Goal: Transaction & Acquisition: Purchase product/service

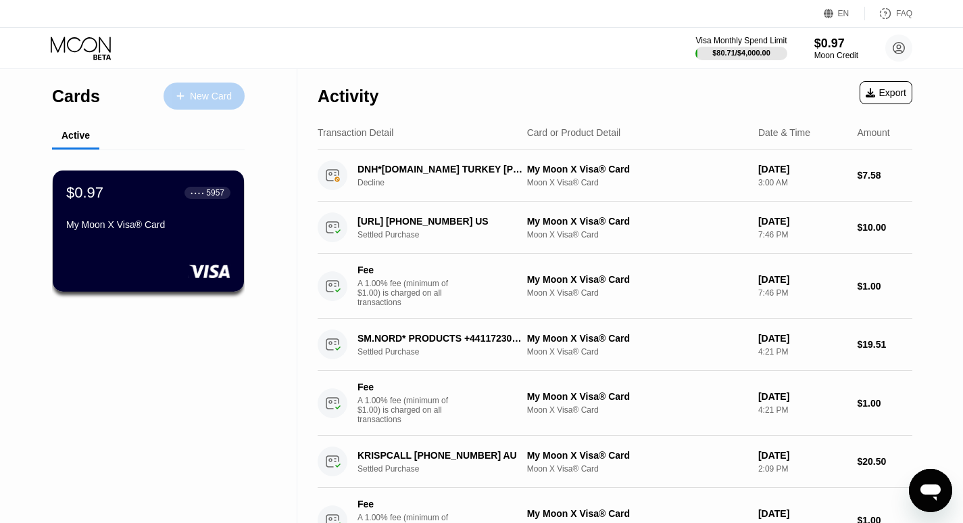
click at [183, 91] on div "New Card" at bounding box center [204, 95] width 81 height 27
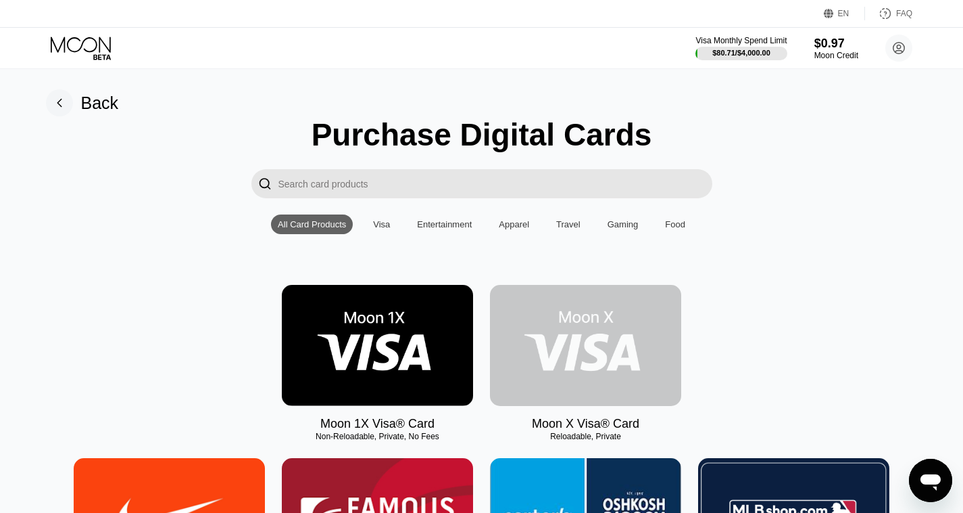
click at [585, 337] on img at bounding box center [585, 345] width 191 height 121
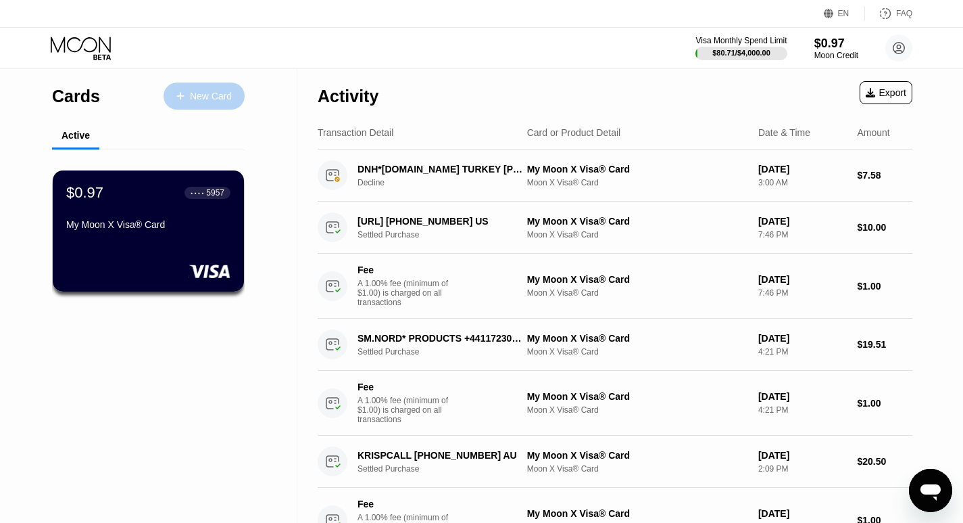
click at [196, 106] on div "New Card" at bounding box center [204, 95] width 81 height 27
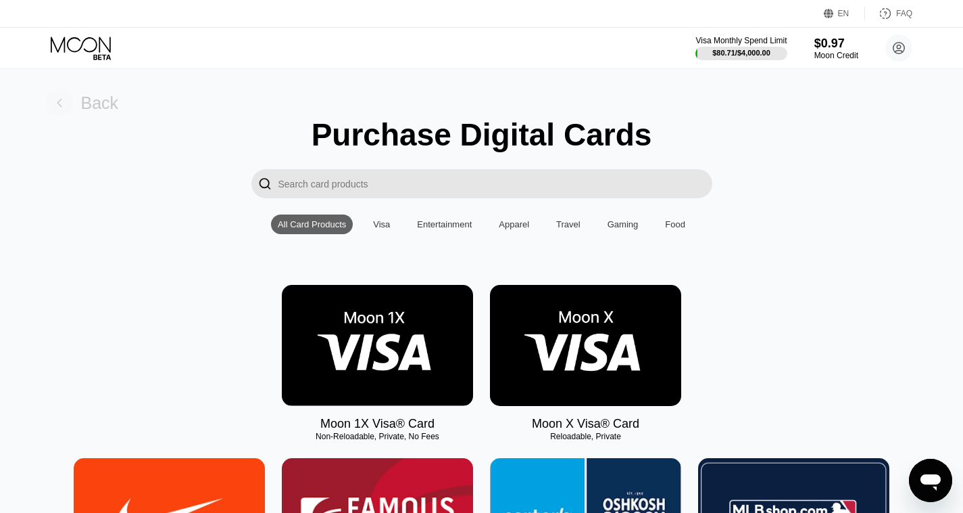
click at [75, 101] on div "Back" at bounding box center [82, 102] width 73 height 27
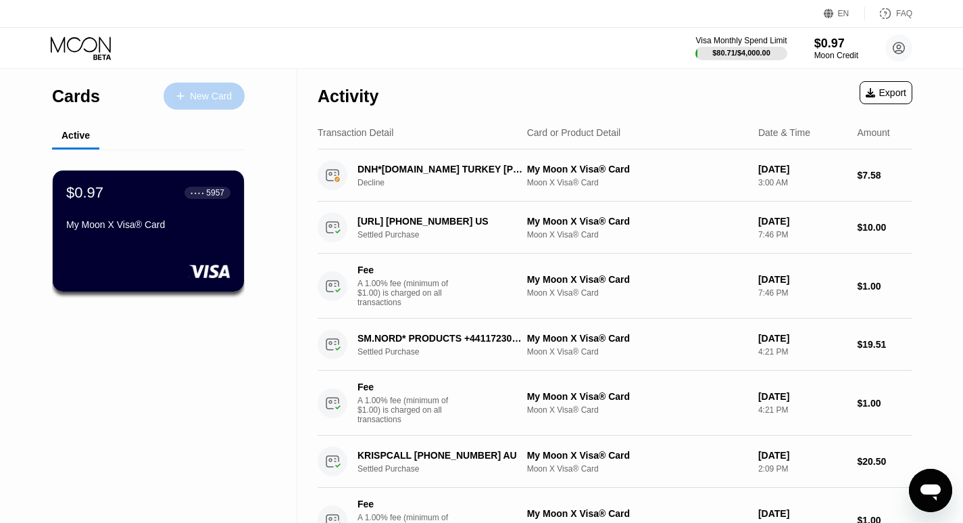
click at [201, 103] on div "New Card" at bounding box center [204, 95] width 81 height 27
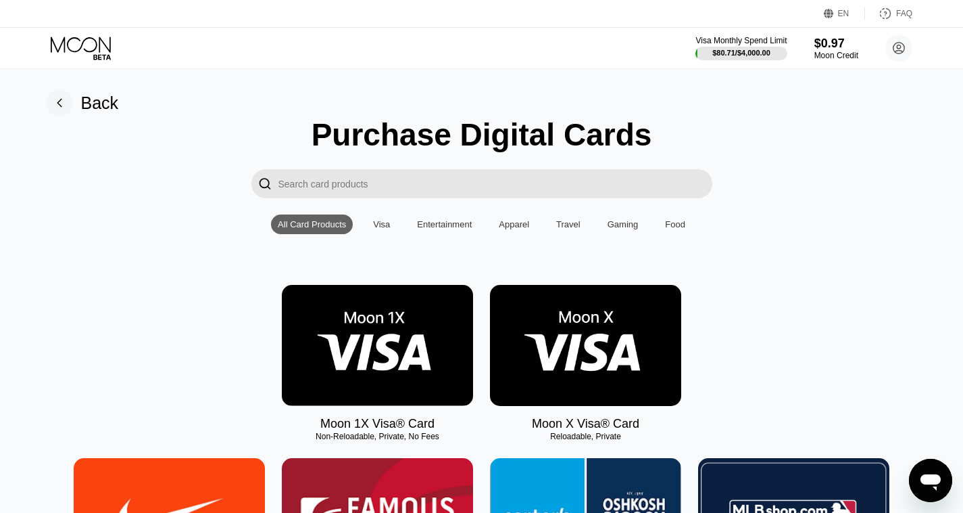
click at [573, 324] on img at bounding box center [585, 345] width 191 height 121
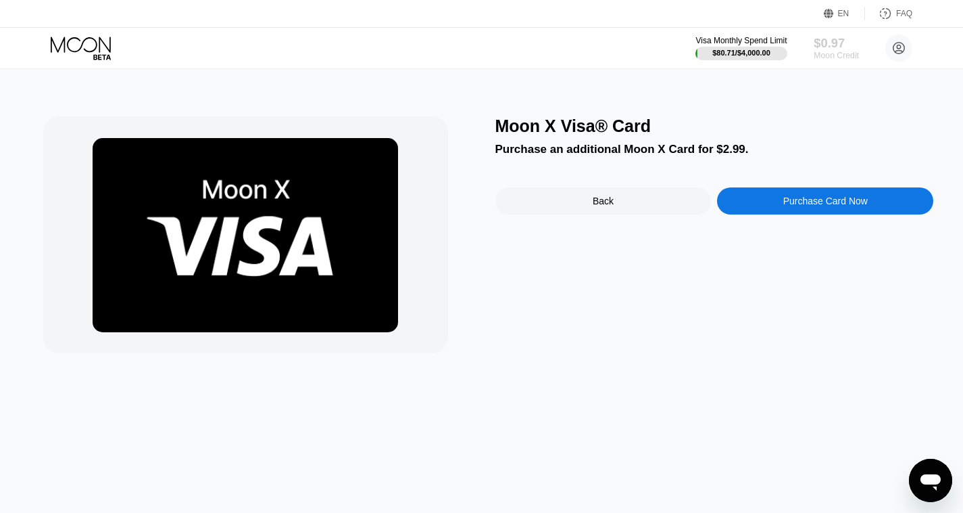
click at [830, 43] on div "$0.97" at bounding box center [836, 43] width 45 height 14
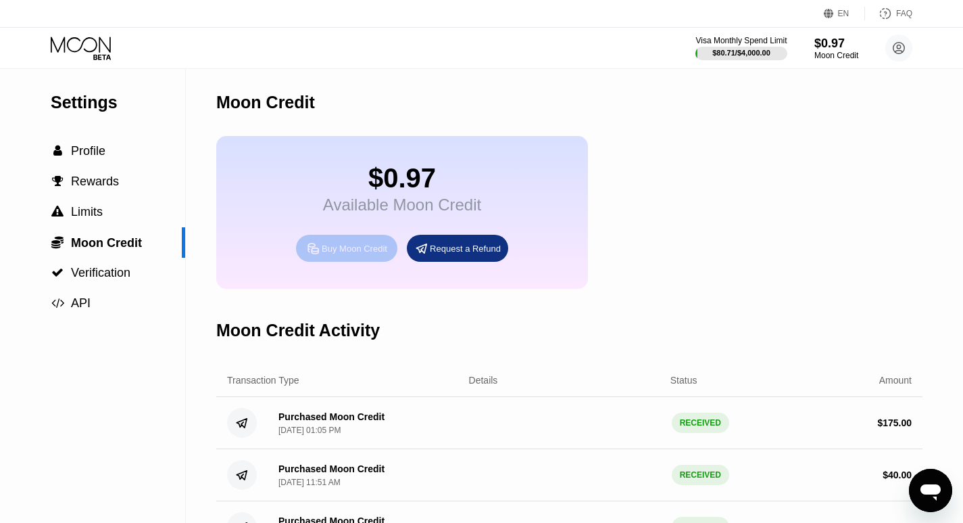
click at [333, 254] on div "Buy Moon Credit" at bounding box center [355, 248] width 66 height 11
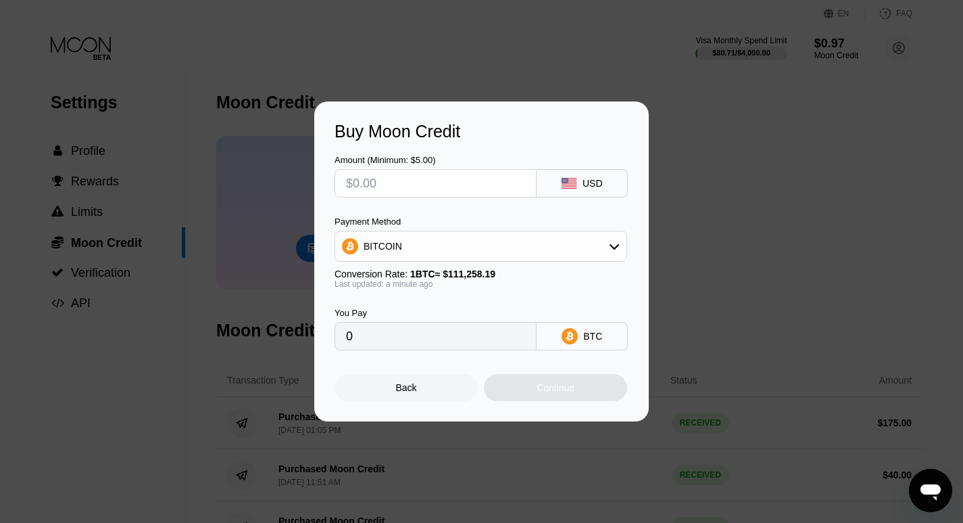
click at [613, 235] on div "BITCOIN" at bounding box center [480, 246] width 291 height 27
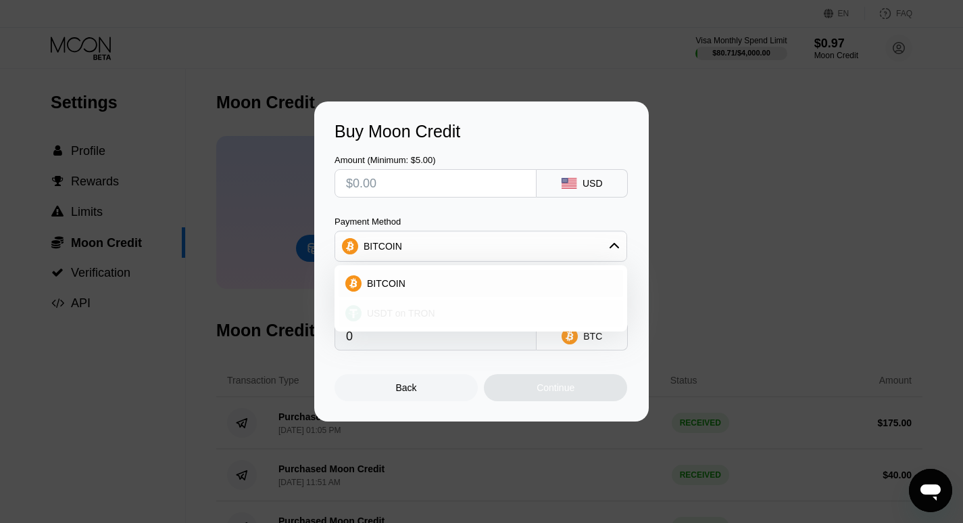
click at [469, 304] on div "USDT on TRON" at bounding box center [481, 313] width 285 height 27
type input "0.00"
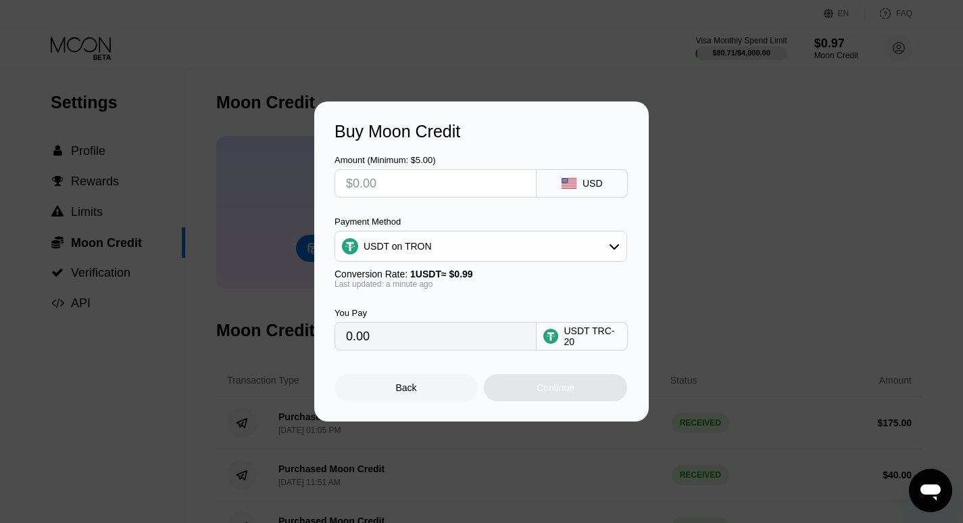
click at [394, 347] on input "0.00" at bounding box center [435, 336] width 179 height 27
click at [383, 339] on input "0.00" at bounding box center [435, 336] width 179 height 27
click at [383, 183] on input "text" at bounding box center [435, 183] width 179 height 27
type input "$5"
type input "5.05"
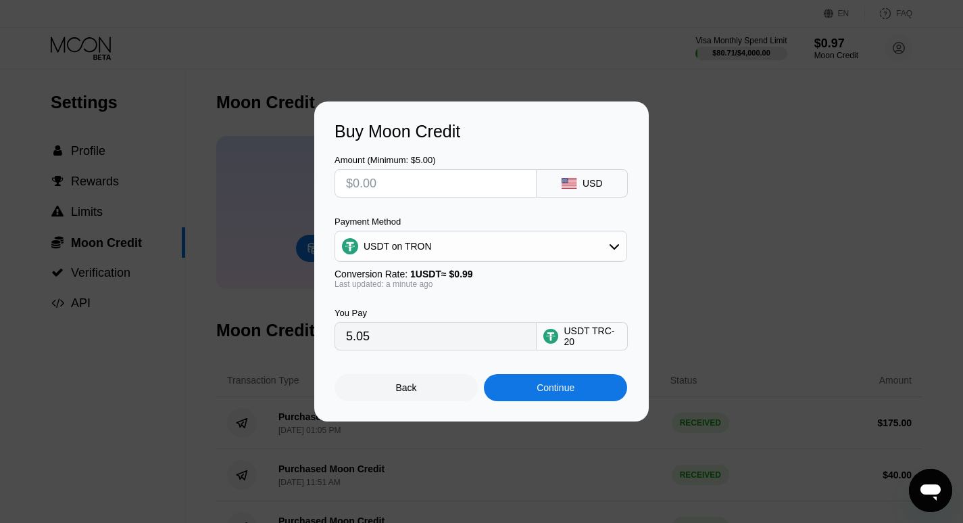
type input "0.00"
type input "$1"
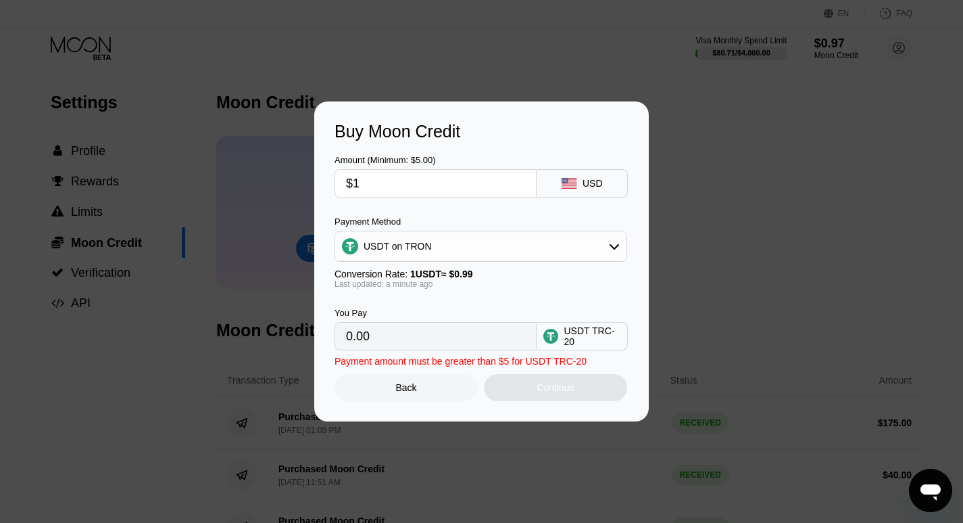
type input "1.01"
type input "$12"
type input "12.12"
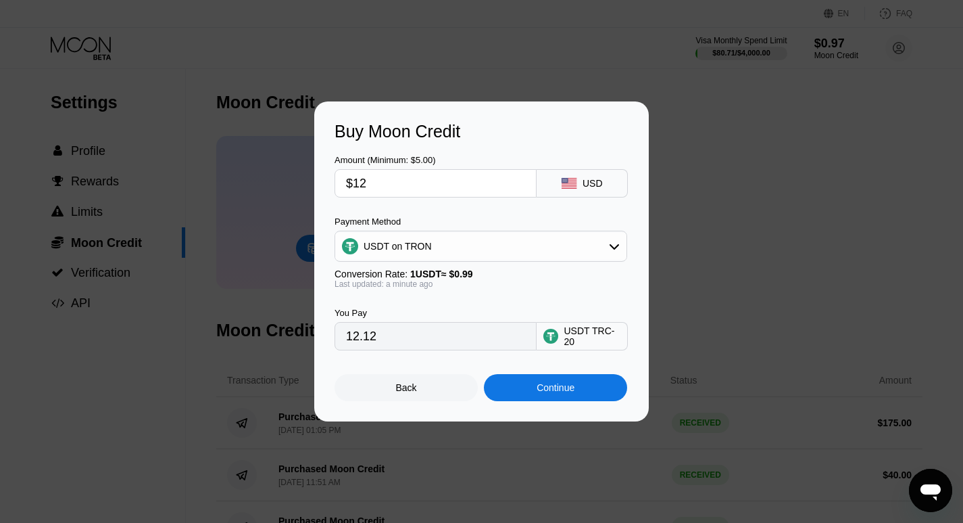
type input "$1"
type input "0.00"
type input "$30"
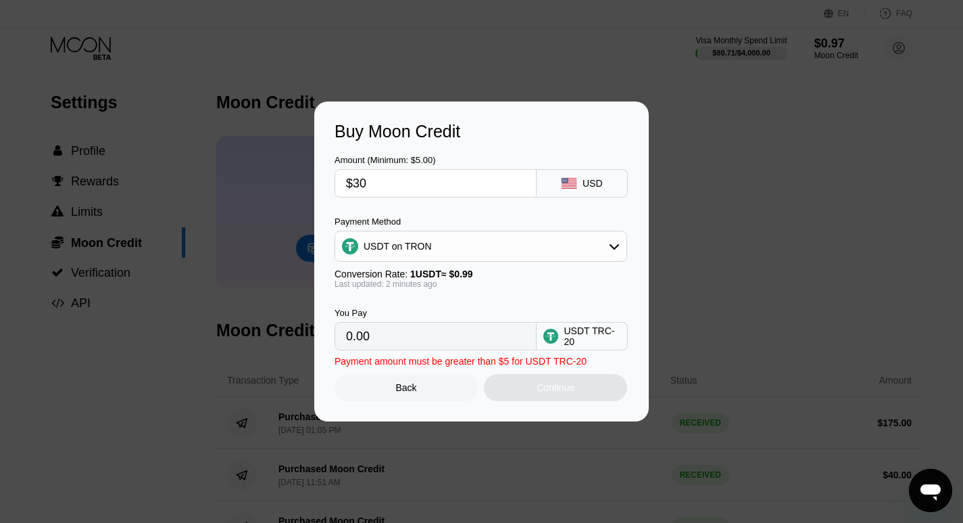
type input "30.30"
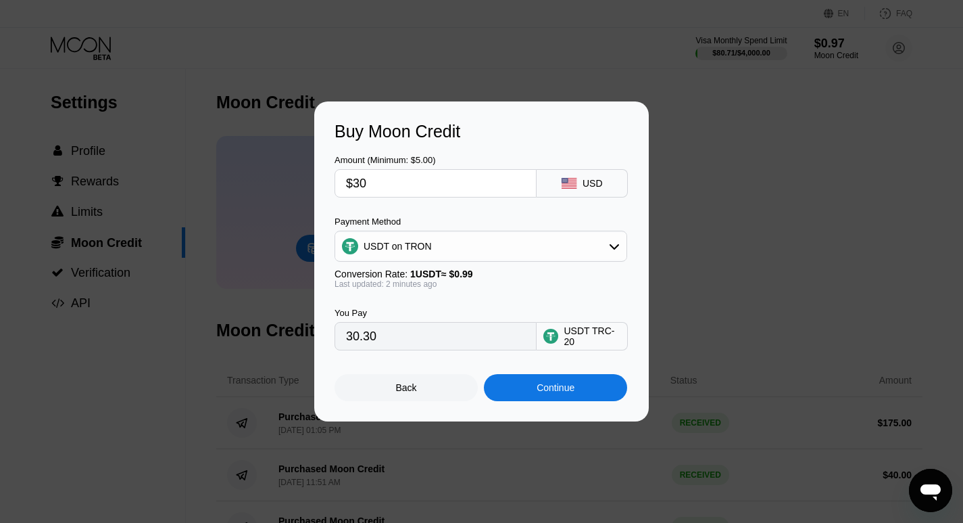
type input "$3"
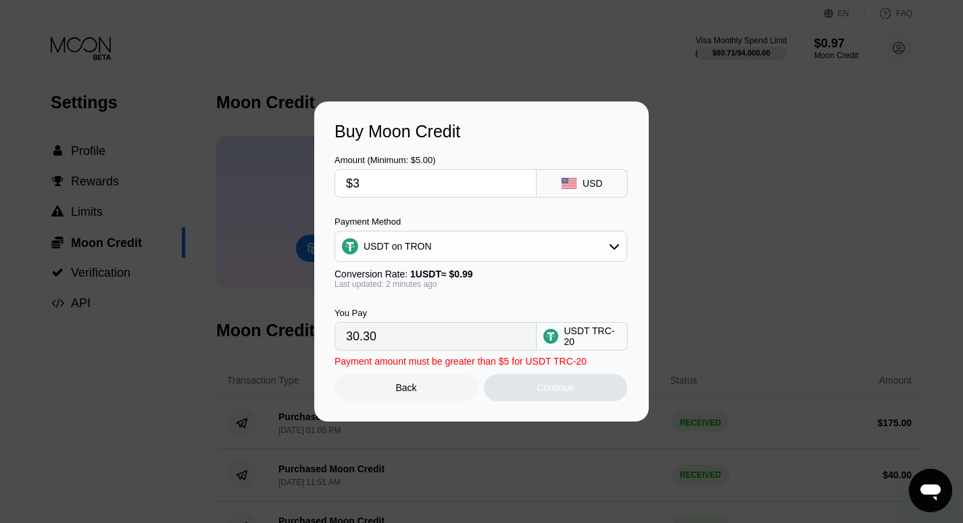
type input "3.03"
type input "$35"
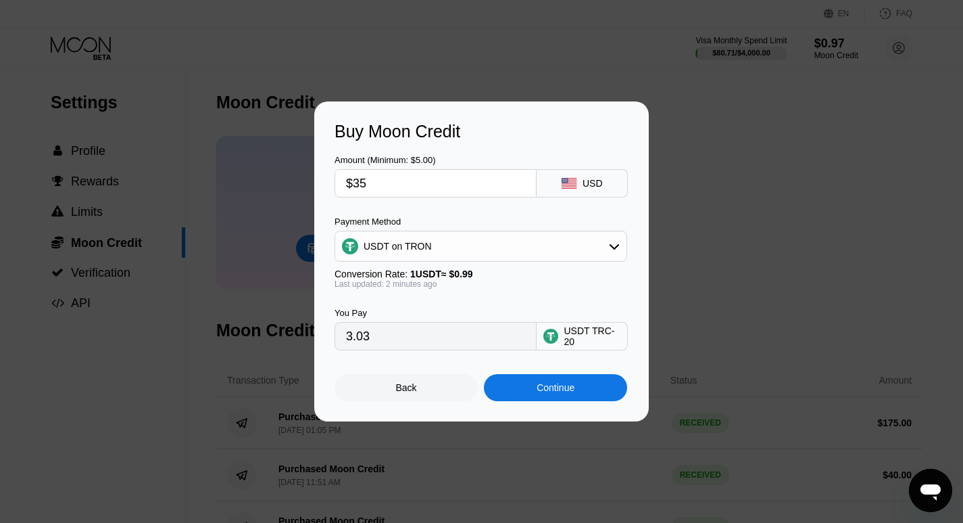
type input "35.35"
type input "$35"
click at [402, 389] on div "Back" at bounding box center [406, 387] width 21 height 11
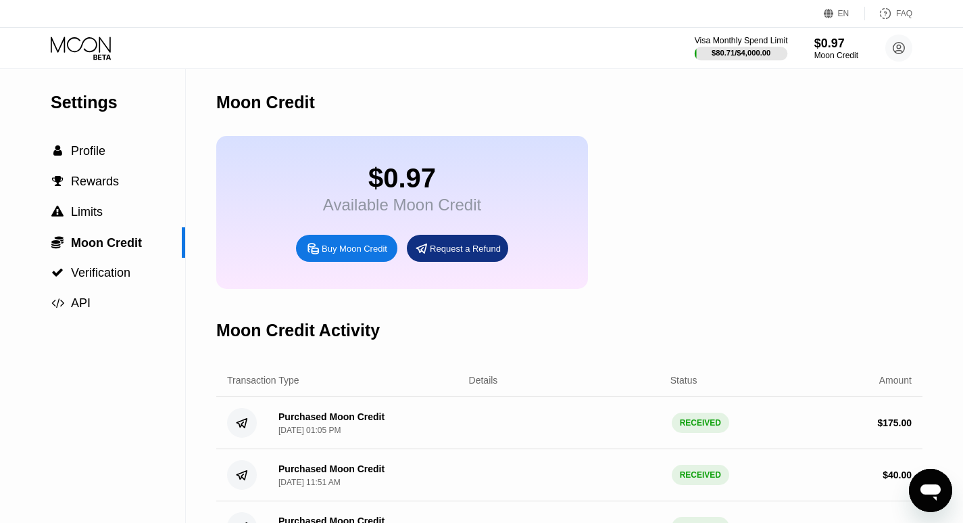
click at [723, 39] on div "Visa Monthly Spend Limit" at bounding box center [741, 40] width 93 height 9
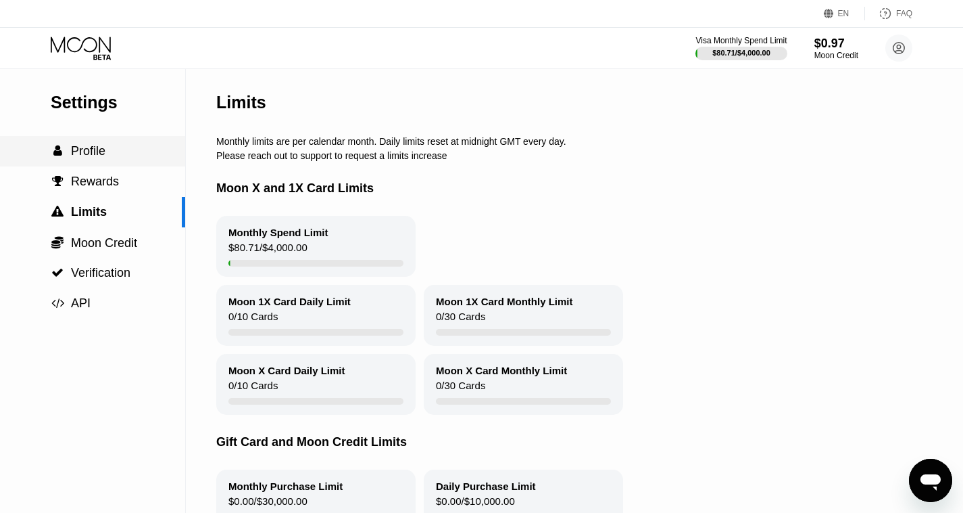
click at [81, 158] on span "Profile" at bounding box center [88, 151] width 34 height 14
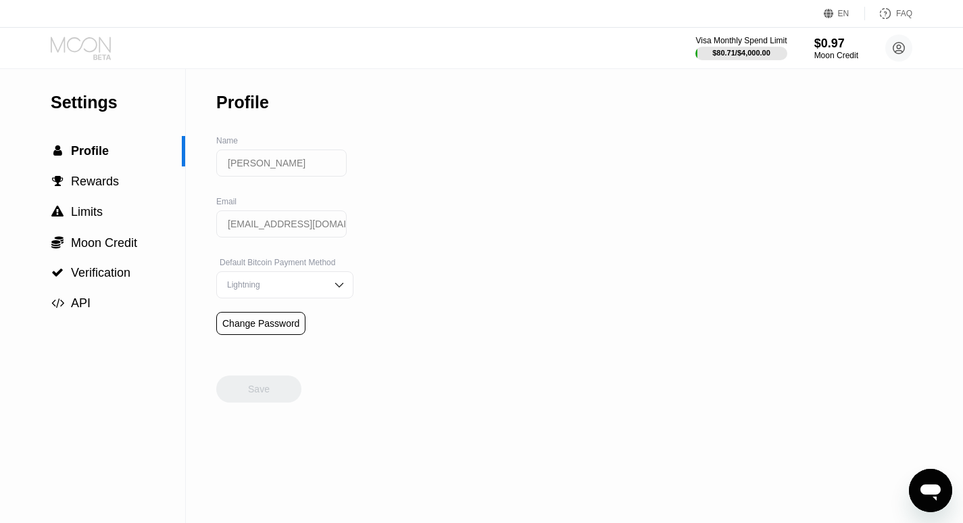
click at [80, 37] on icon at bounding box center [82, 49] width 63 height 24
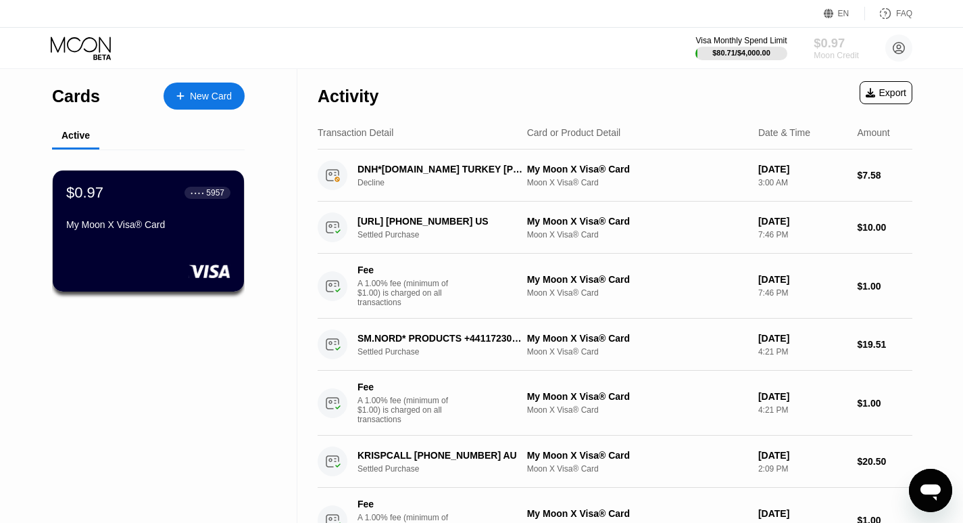
click at [829, 57] on div "Moon Credit" at bounding box center [836, 55] width 45 height 9
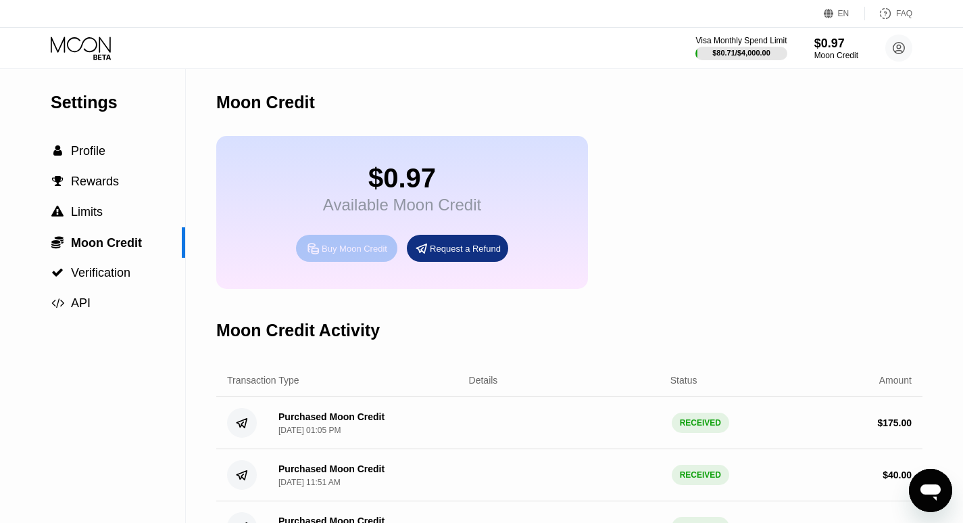
click at [356, 254] on div "Buy Moon Credit" at bounding box center [355, 248] width 66 height 11
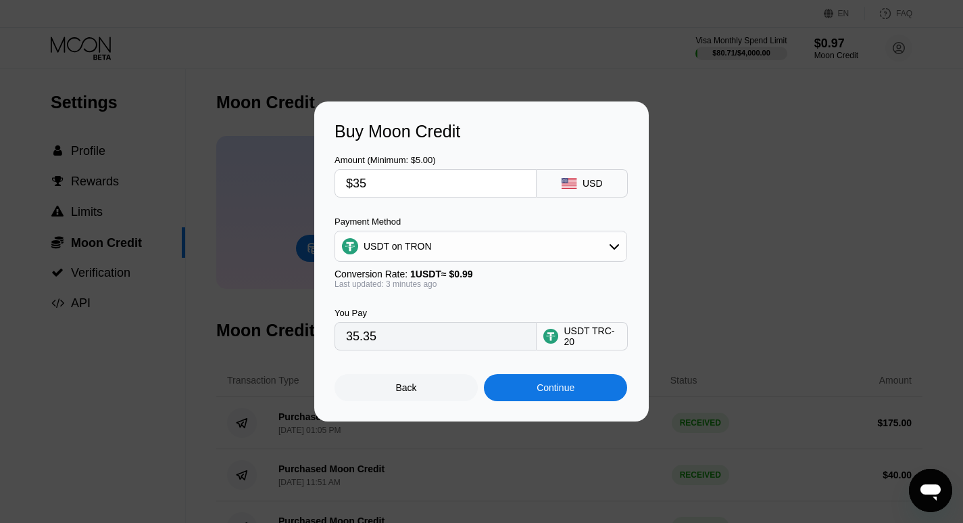
click at [402, 339] on input "35.35" at bounding box center [435, 336] width 179 height 27
click at [385, 179] on input "$35" at bounding box center [435, 183] width 179 height 27
type input "$3"
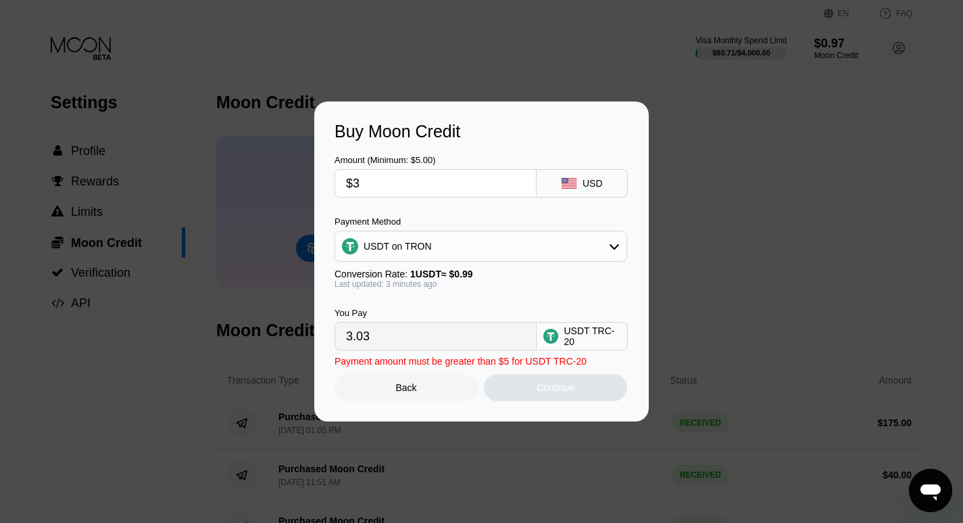
type input "3.03"
type input "$37"
type input "37.37"
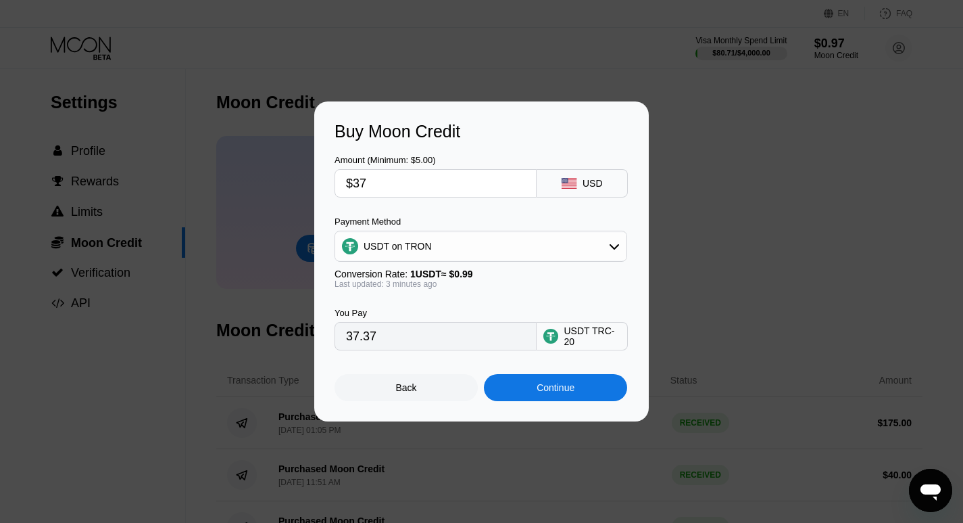
type input "$37"
click at [542, 384] on div "Continue" at bounding box center [555, 387] width 143 height 27
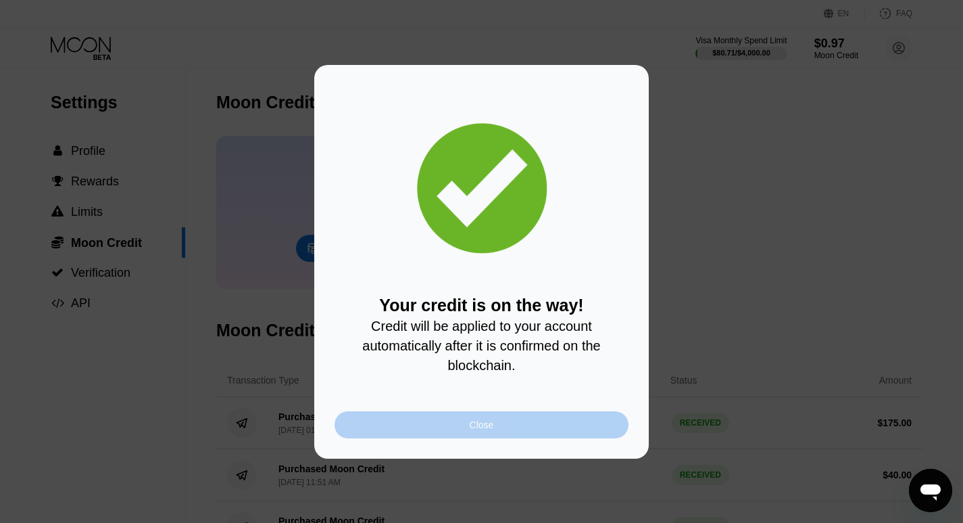
click at [491, 427] on div "Close" at bounding box center [482, 424] width 24 height 11
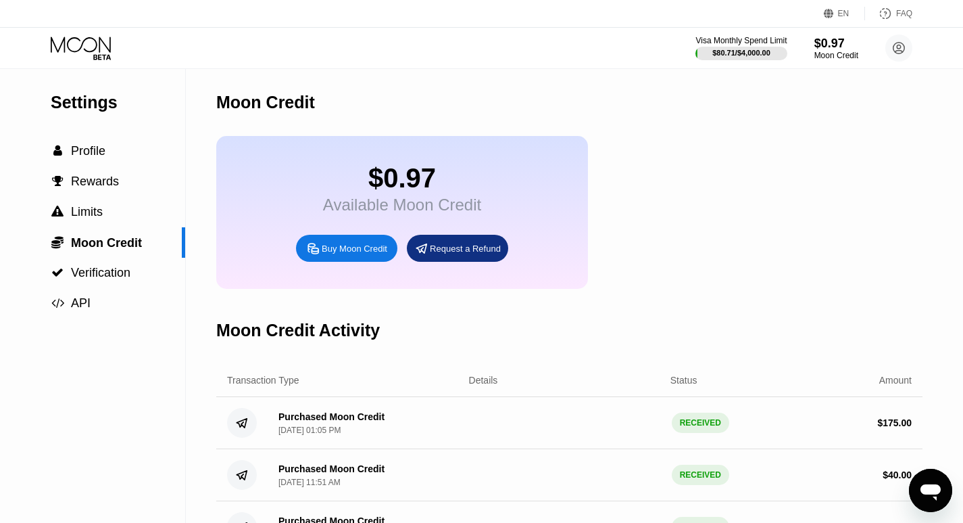
click at [83, 47] on icon at bounding box center [82, 49] width 63 height 24
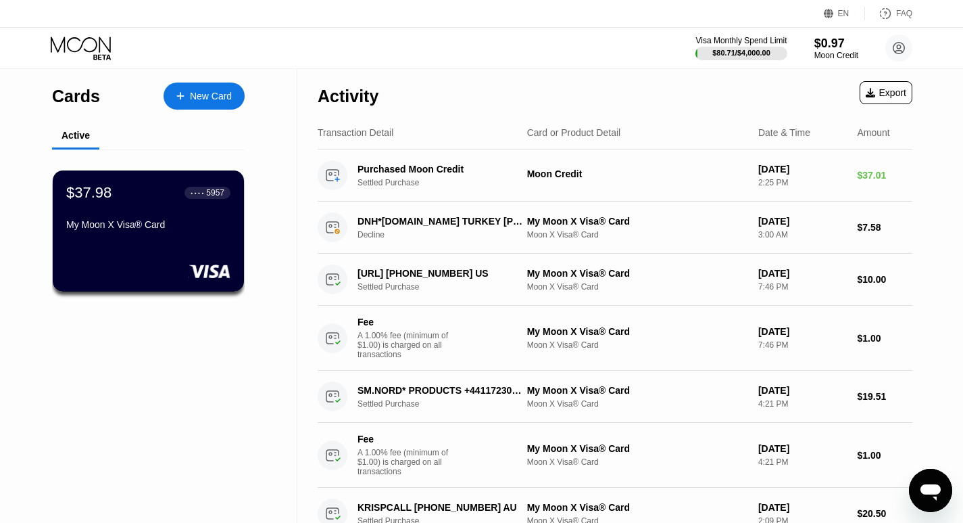
click at [166, 222] on div "$37.98 ● ● ● ● 5957 My Moon X Visa® Card" at bounding box center [148, 209] width 164 height 51
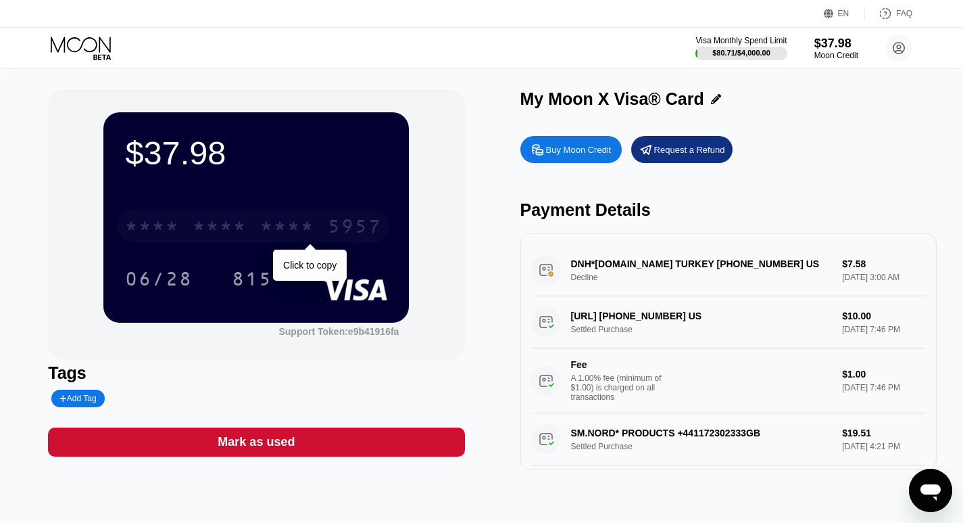
click at [276, 239] on div "* * * *" at bounding box center [287, 228] width 54 height 22
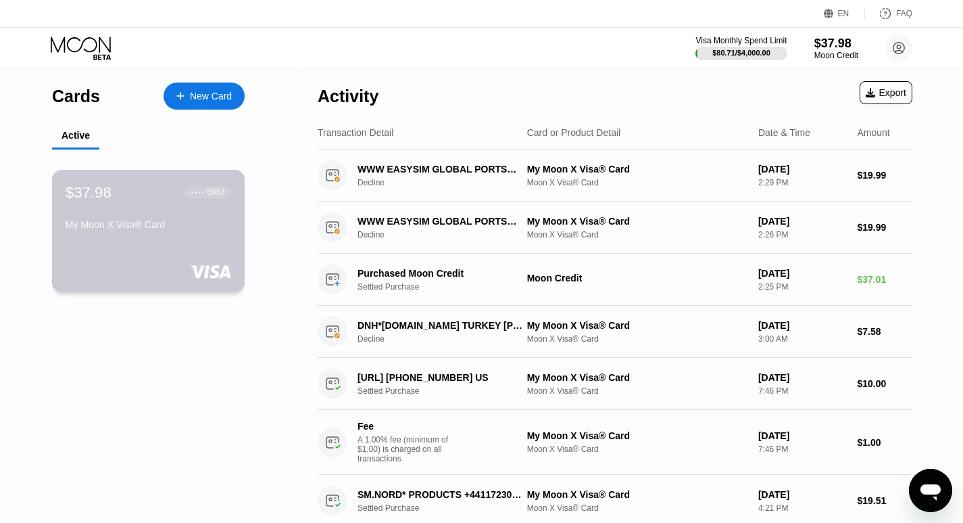
click at [143, 218] on div "$37.98 ● ● ● ● 5957 My Moon X Visa® Card" at bounding box center [149, 209] width 166 height 52
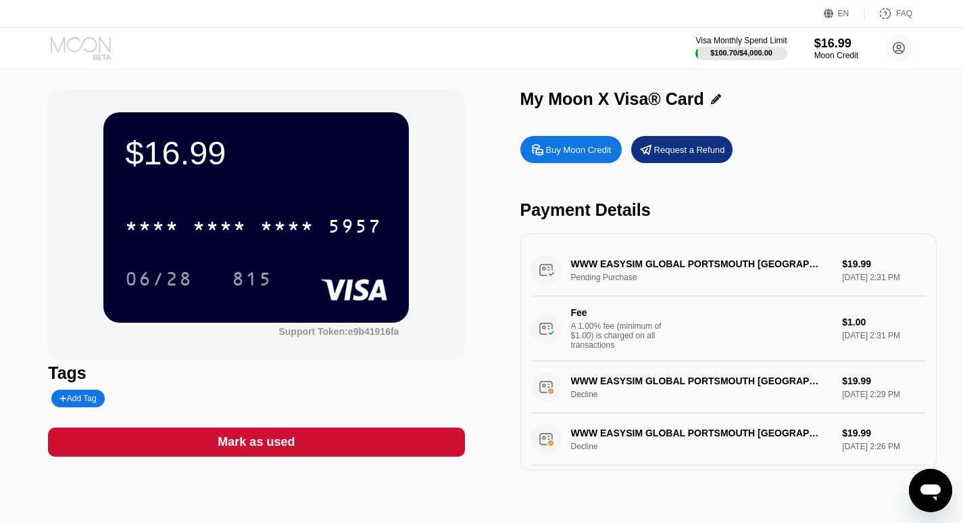
click at [85, 51] on icon at bounding box center [82, 49] width 63 height 24
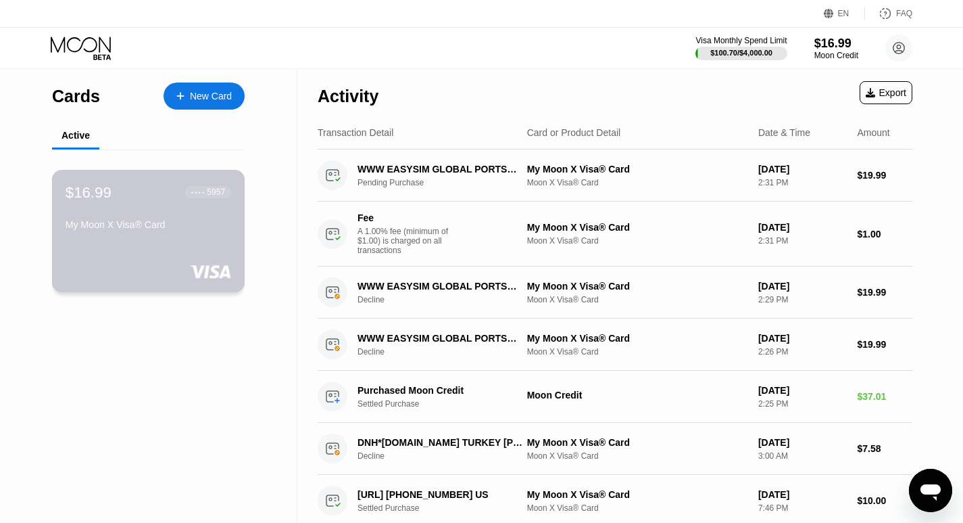
click at [197, 193] on div "● ● ● ●" at bounding box center [198, 192] width 14 height 4
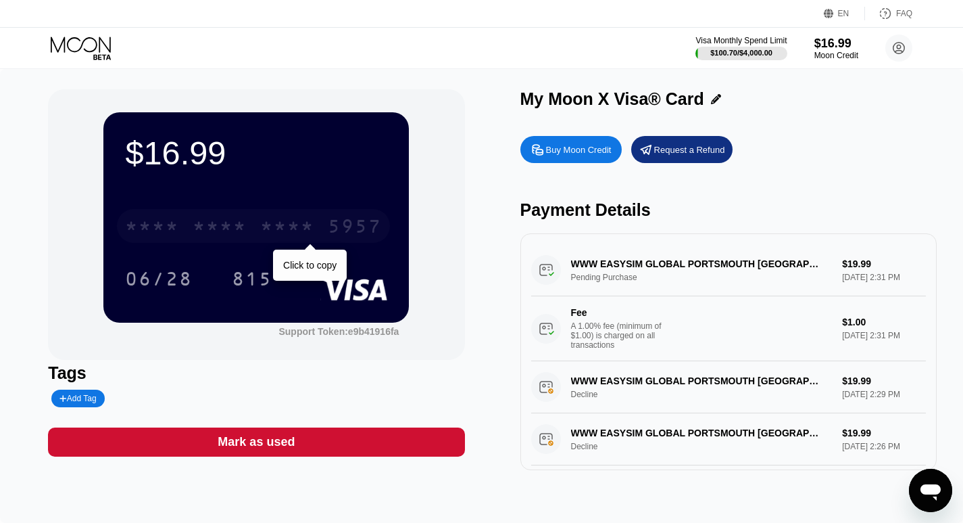
click at [296, 232] on div "* * * *" at bounding box center [287, 228] width 54 height 22
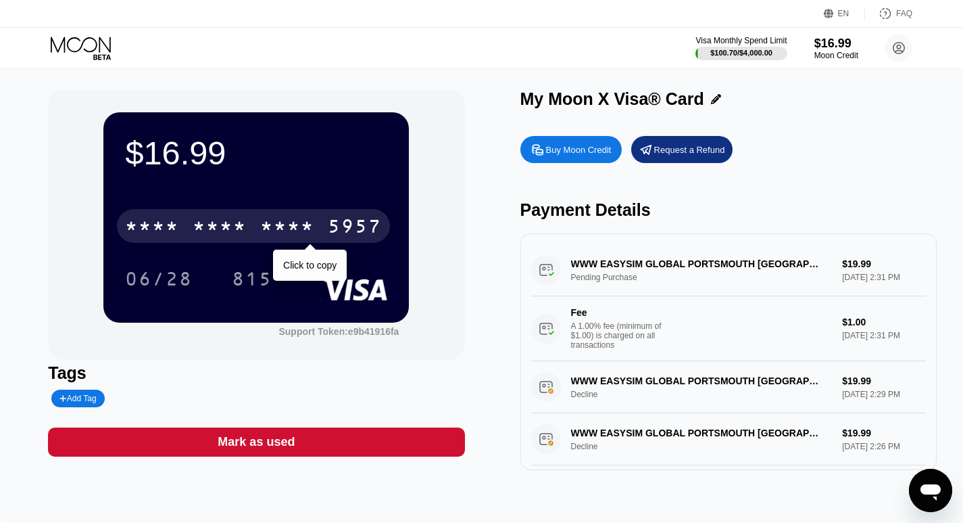
click at [229, 231] on div "* * * *" at bounding box center [220, 228] width 54 height 22
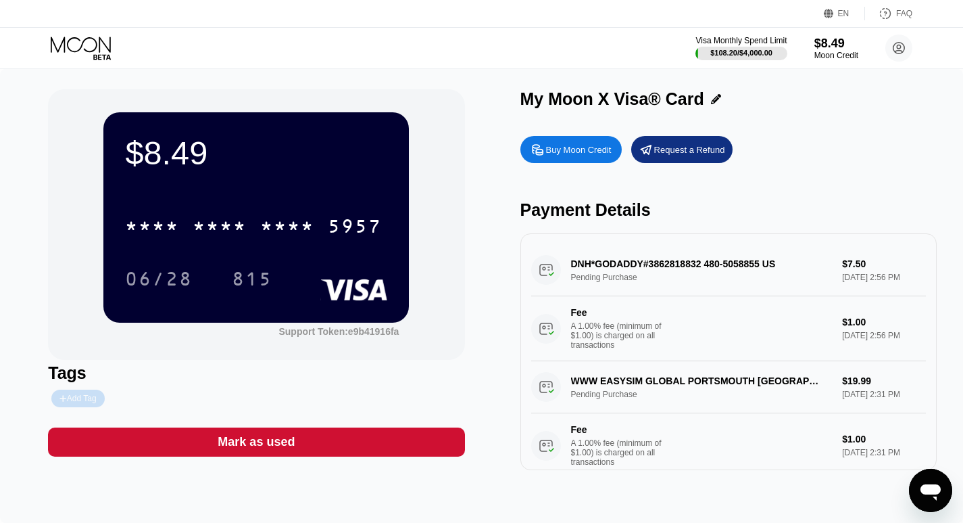
click at [79, 407] on div "Add Tag" at bounding box center [77, 398] width 53 height 18
type input "MAIN"
click at [105, 402] on icon at bounding box center [105, 398] width 7 height 7
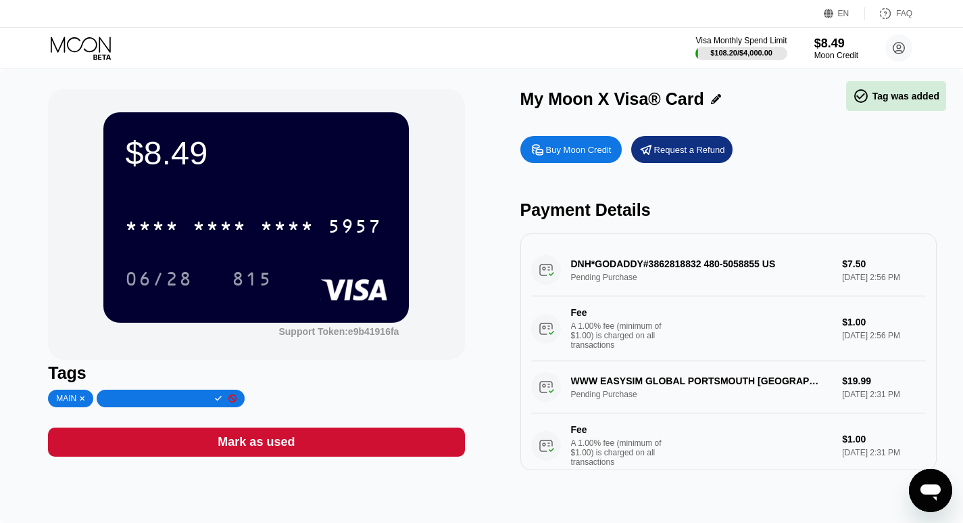
click at [229, 402] on icon at bounding box center [233, 398] width 8 height 8
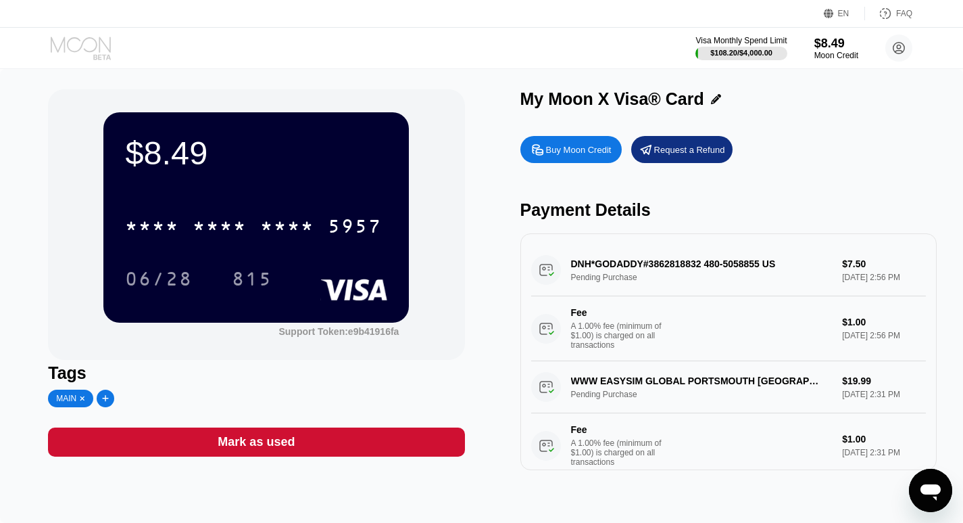
click at [81, 43] on icon at bounding box center [82, 49] width 63 height 24
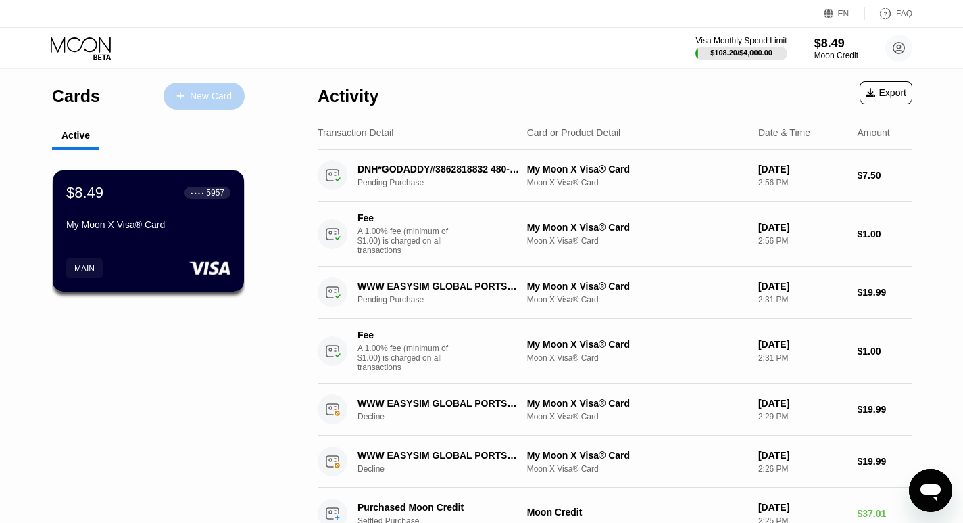
click at [199, 95] on div "New Card" at bounding box center [211, 96] width 42 height 11
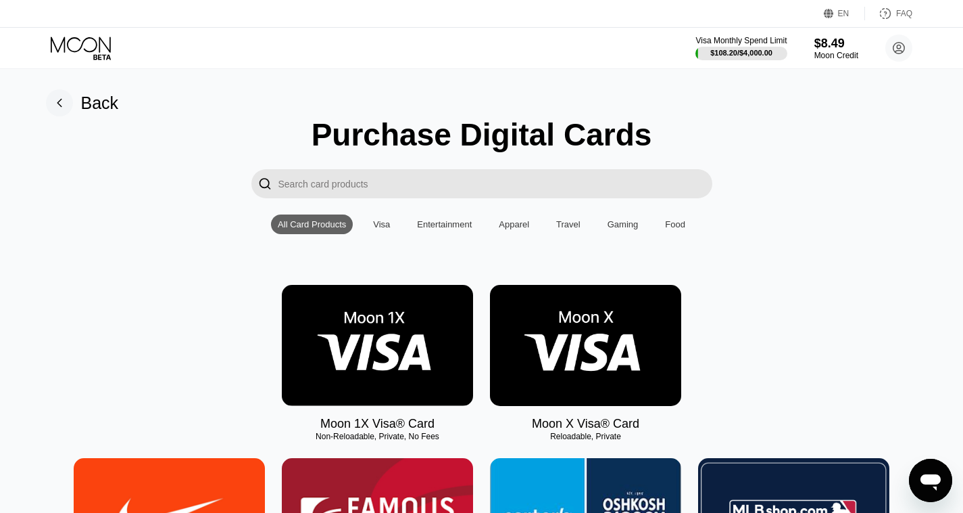
click at [100, 44] on icon at bounding box center [81, 45] width 60 height 16
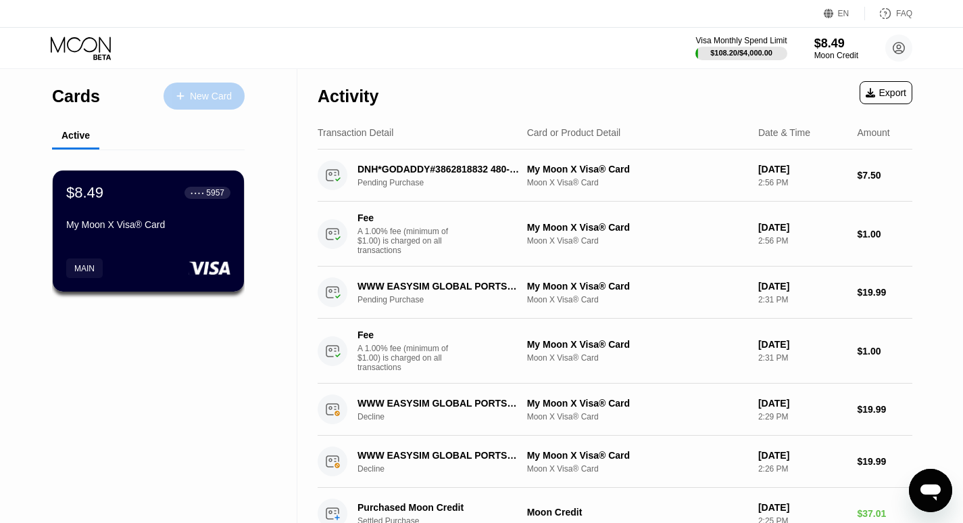
click at [208, 103] on div "New Card" at bounding box center [204, 95] width 81 height 27
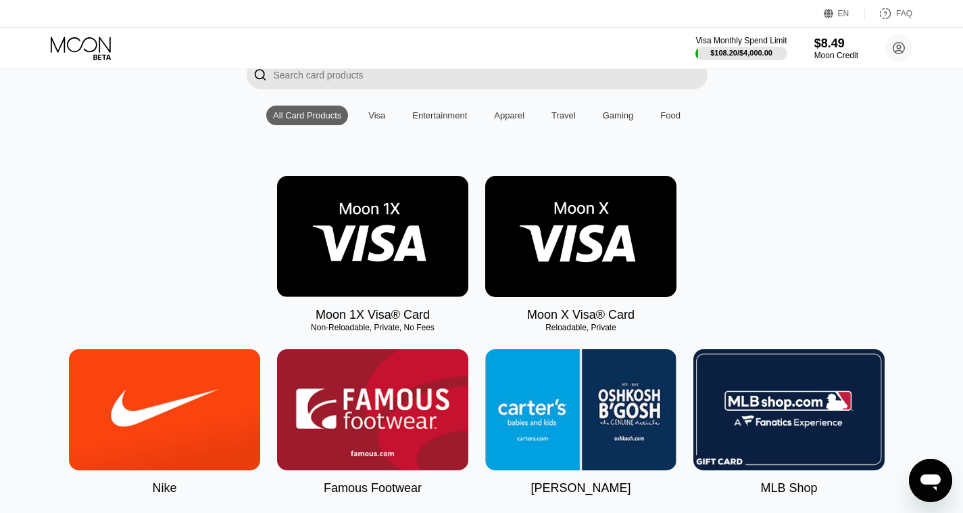
scroll to position [0, 5]
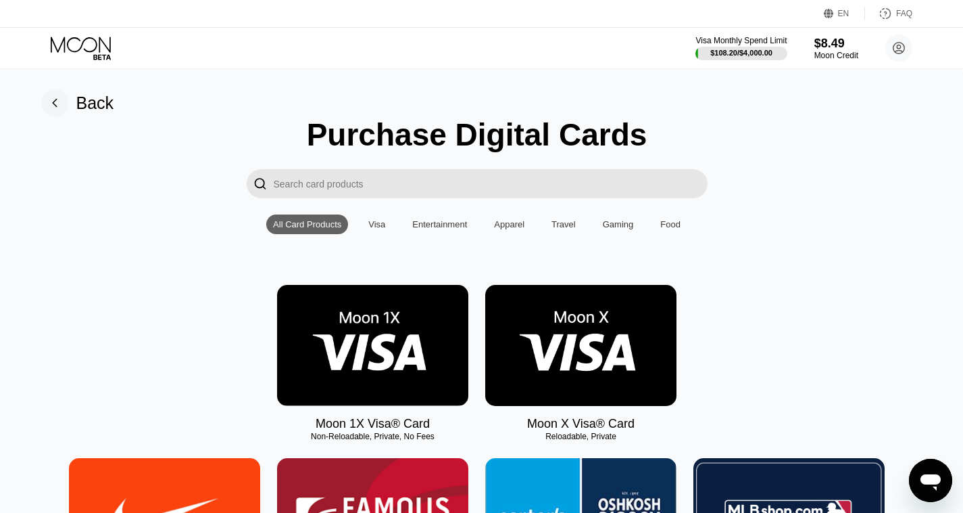
click at [593, 328] on img at bounding box center [580, 345] width 191 height 121
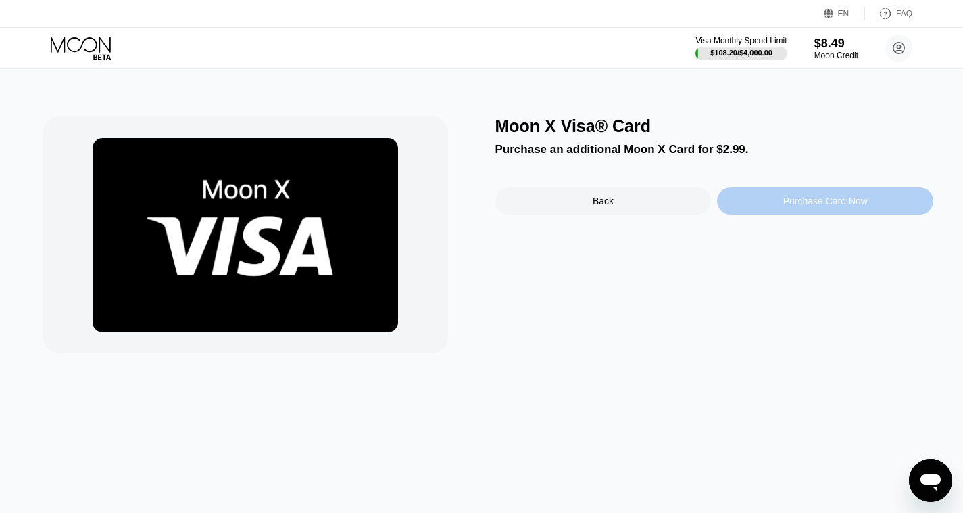
click at [812, 206] on div "Purchase Card Now" at bounding box center [826, 200] width 85 height 11
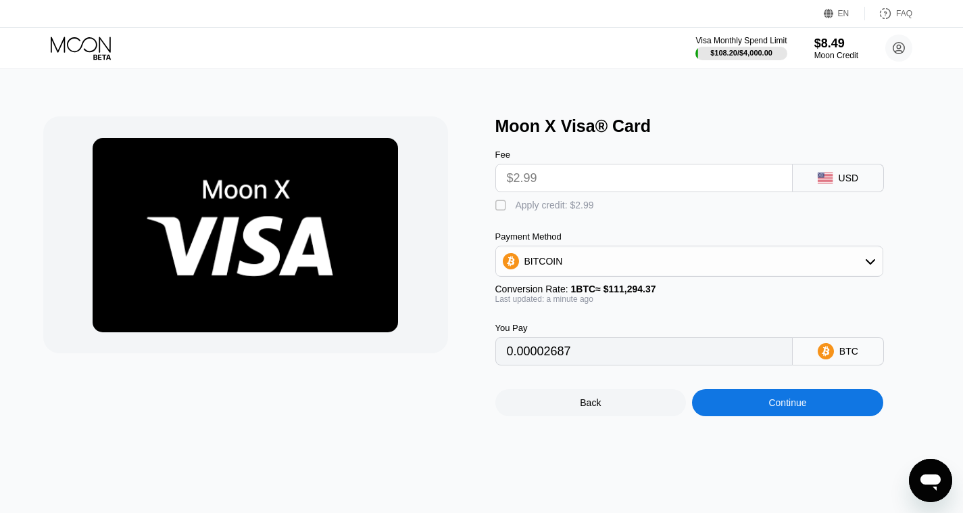
click at [503, 212] on div "" at bounding box center [503, 206] width 14 height 14
click at [502, 206] on div "" at bounding box center [503, 206] width 14 height 14
click at [733, 262] on div "BITCOIN" at bounding box center [689, 260] width 387 height 27
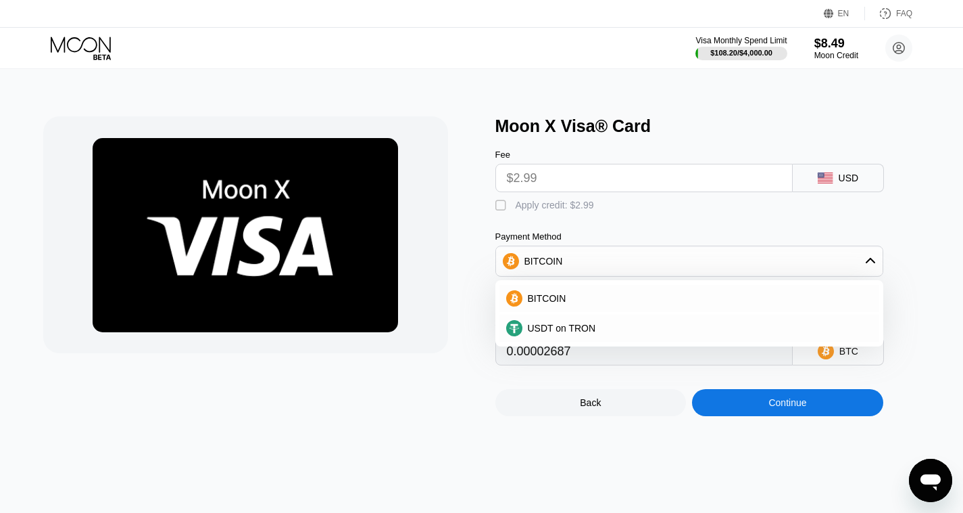
click at [536, 122] on div "Moon X Visa® Card" at bounding box center [715, 126] width 439 height 20
click at [496, 206] on div "" at bounding box center [503, 206] width 14 height 14
click at [628, 227] on div "Fee $2.99 USD  Apply credit: $2.99 Payment Method BITCOIN BITCOIN USDT on TRON…" at bounding box center [712, 250] width 433 height 229
click at [571, 333] on span "USDT on TRON" at bounding box center [562, 328] width 68 height 11
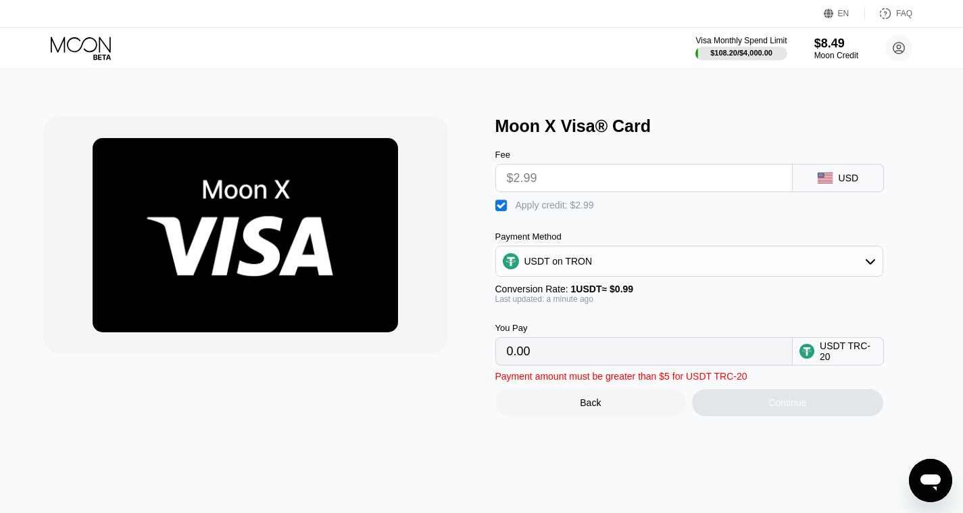
click at [500, 212] on div "" at bounding box center [503, 206] width 14 height 14
type input "3.02"
click at [570, 364] on input "3.02" at bounding box center [644, 350] width 275 height 27
click at [499, 212] on div "" at bounding box center [503, 206] width 14 height 14
type input "0.00"
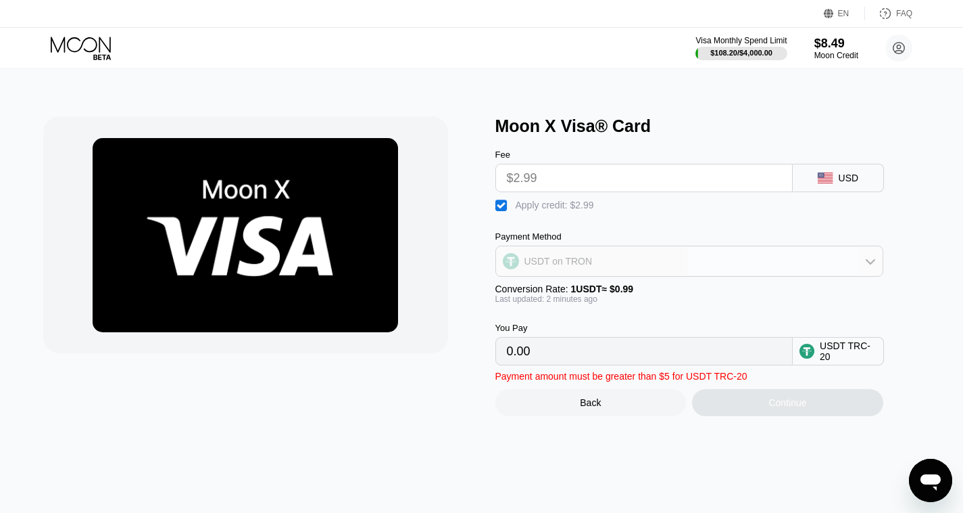
click at [876, 261] on div "USDT on TRON" at bounding box center [689, 260] width 387 height 27
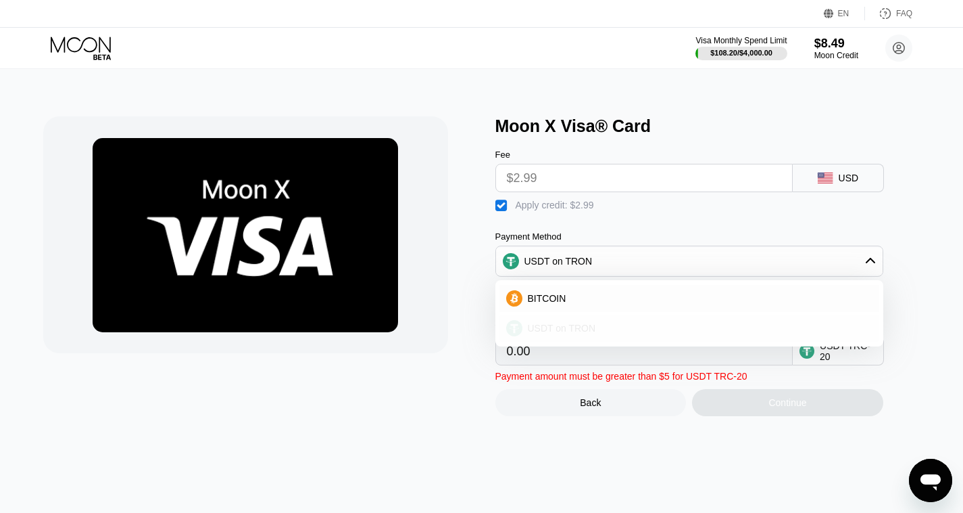
click at [615, 333] on div "USDT on TRON" at bounding box center [698, 328] width 350 height 11
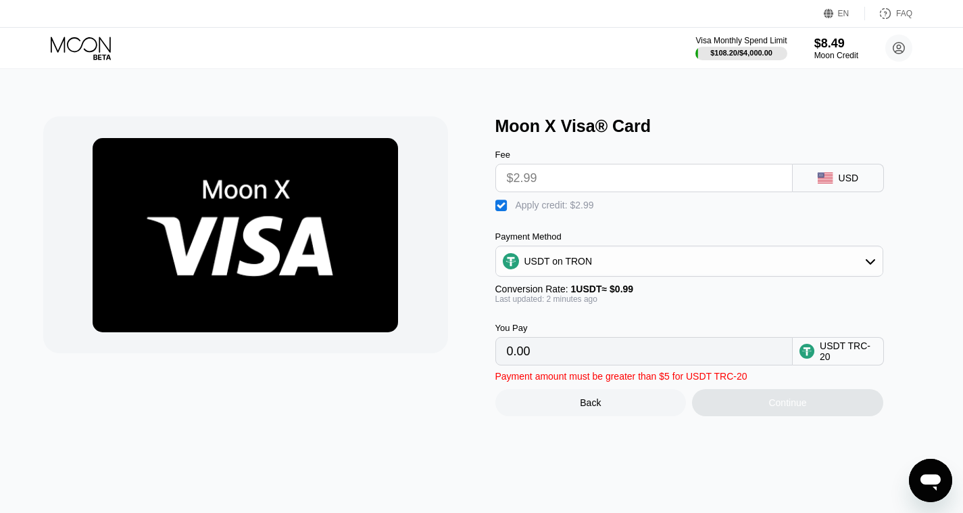
click at [560, 364] on input "0.00" at bounding box center [644, 350] width 275 height 27
click at [88, 49] on icon at bounding box center [82, 49] width 63 height 24
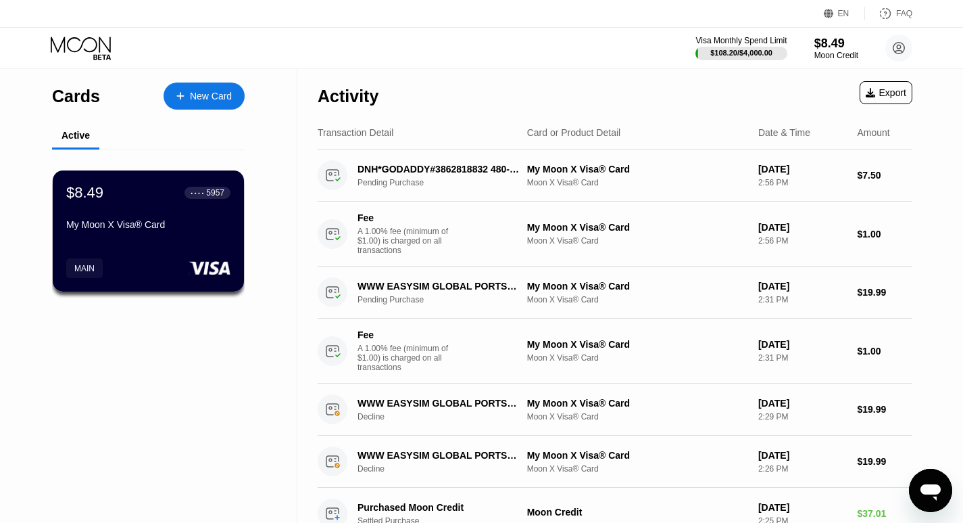
click at [201, 91] on div "New Card" at bounding box center [211, 96] width 42 height 11
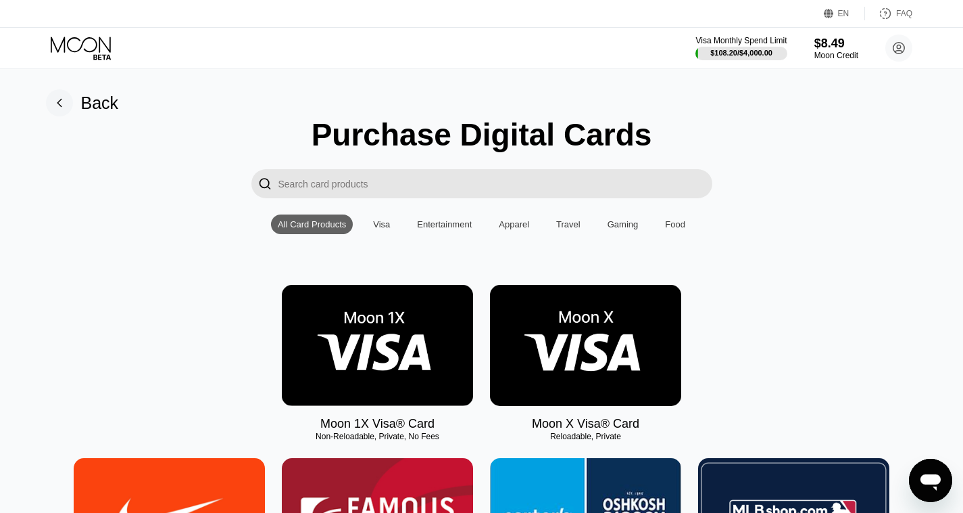
click at [569, 355] on img at bounding box center [585, 345] width 191 height 121
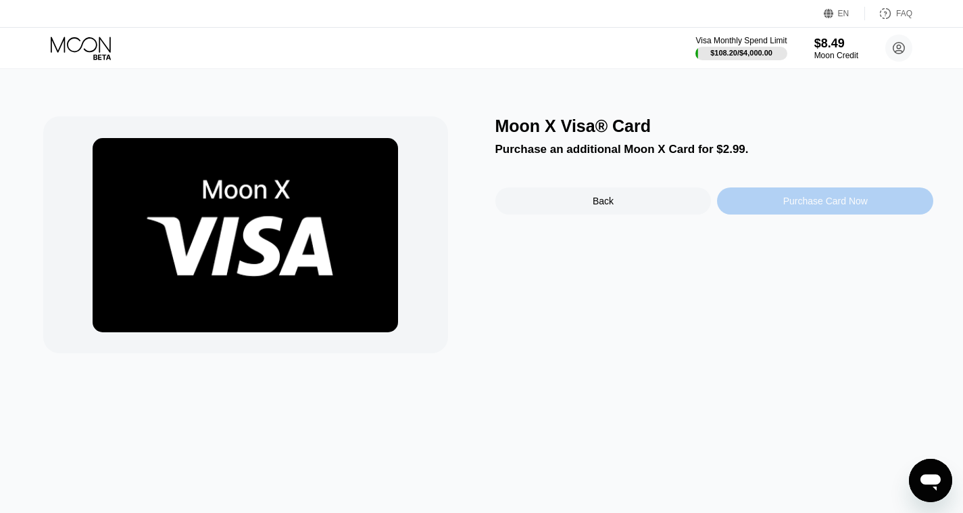
click at [824, 206] on div "Purchase Card Now" at bounding box center [826, 200] width 85 height 11
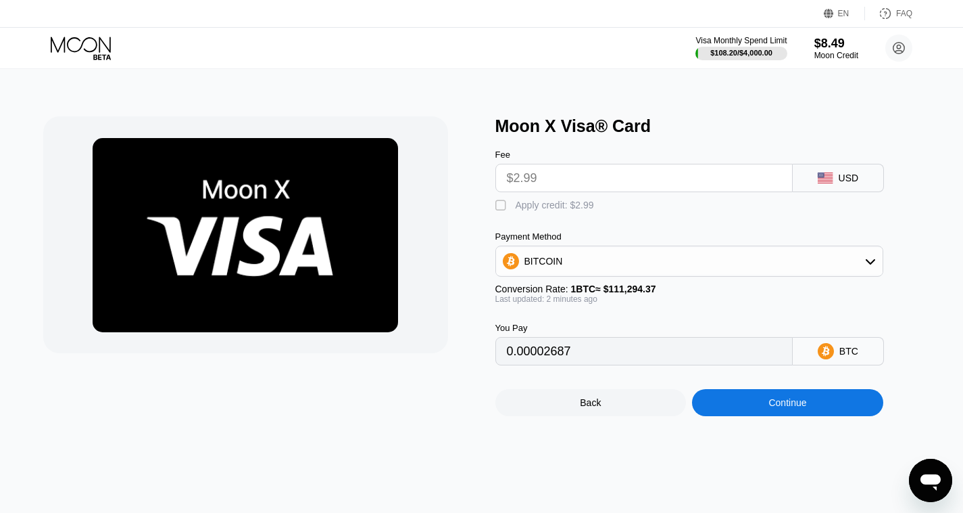
click at [595, 184] on input "$2.99" at bounding box center [644, 177] width 275 height 27
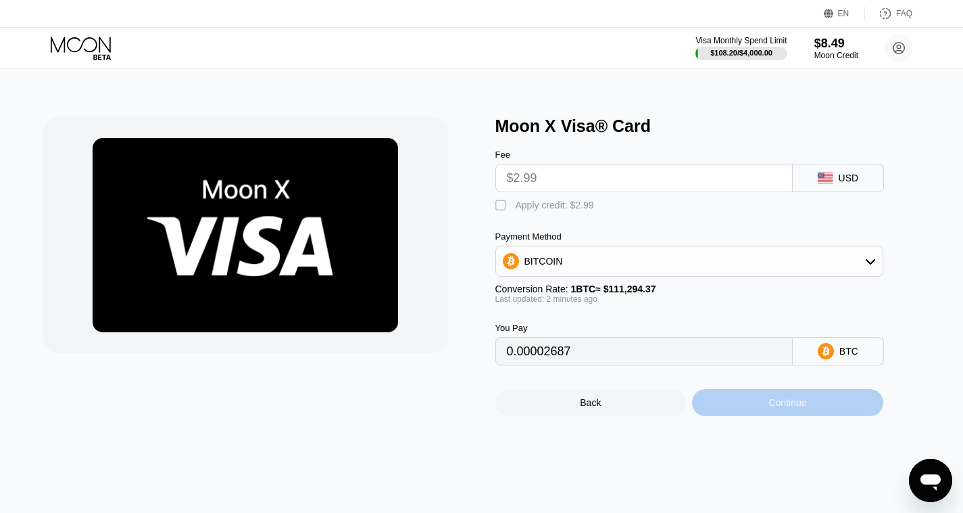
click at [771, 408] on div "Continue" at bounding box center [788, 402] width 38 height 11
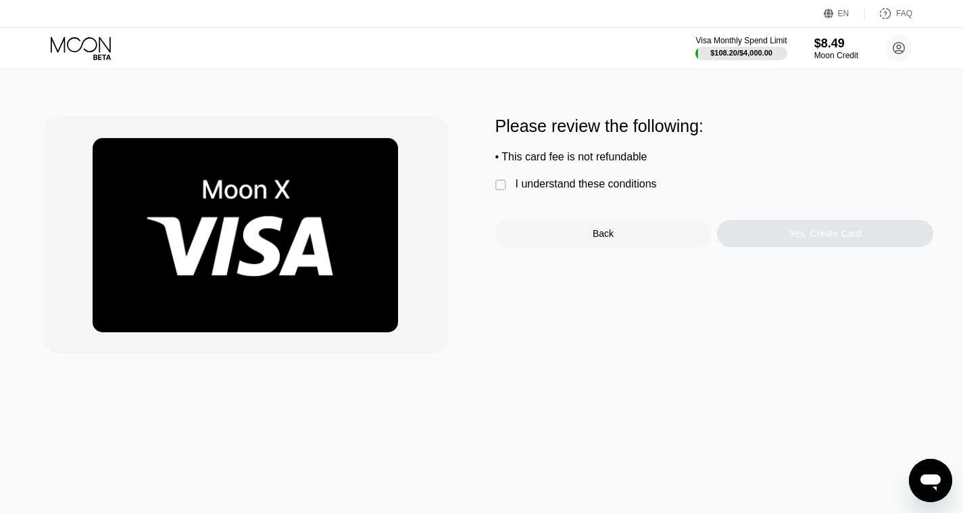
click at [502, 189] on div "" at bounding box center [503, 185] width 14 height 14
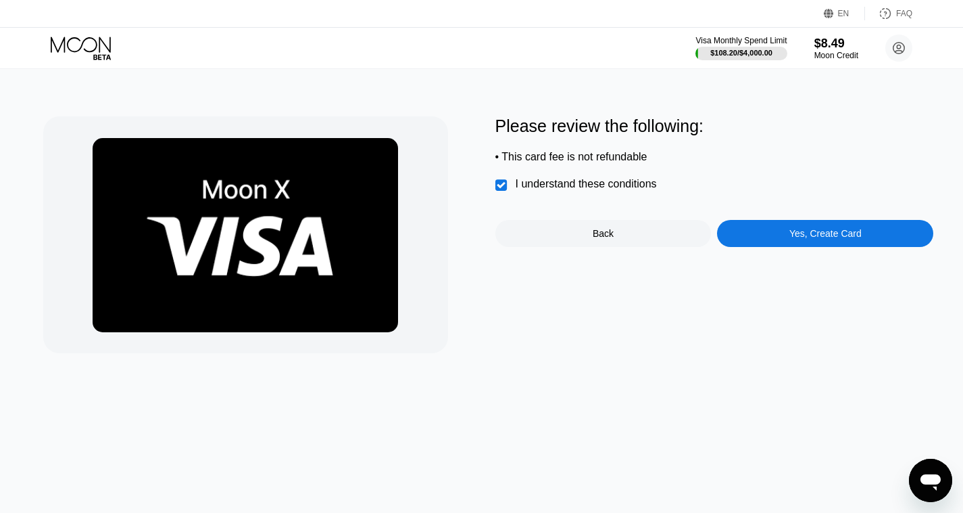
click at [801, 239] on div "Yes, Create Card" at bounding box center [826, 233] width 72 height 11
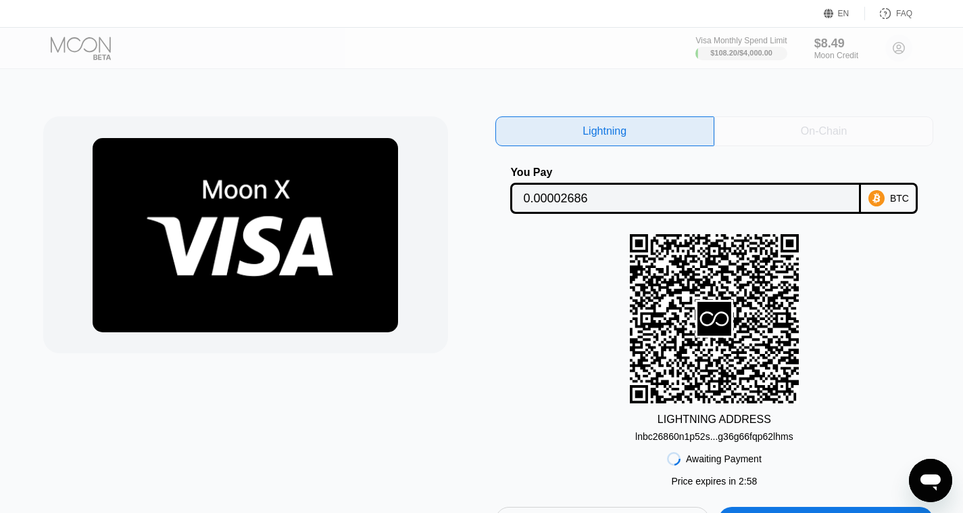
click at [808, 126] on div "On-Chain" at bounding box center [824, 131] width 46 height 14
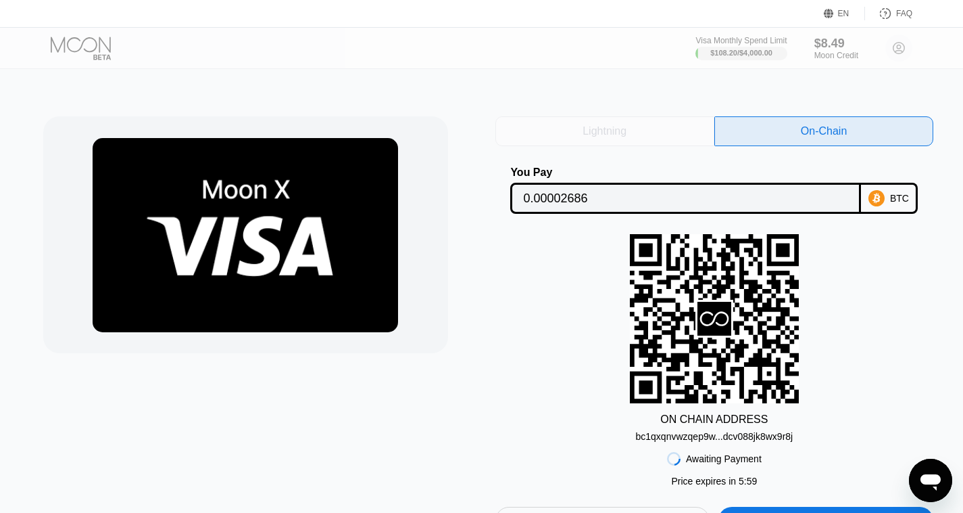
click at [580, 133] on div "Lightning" at bounding box center [605, 131] width 219 height 30
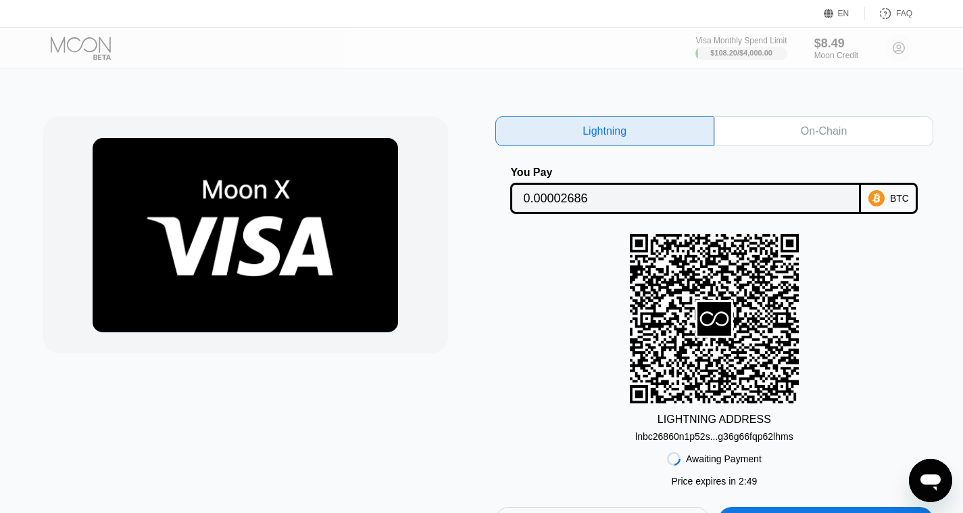
click at [65, 42] on div at bounding box center [92, 49] width 83 height 24
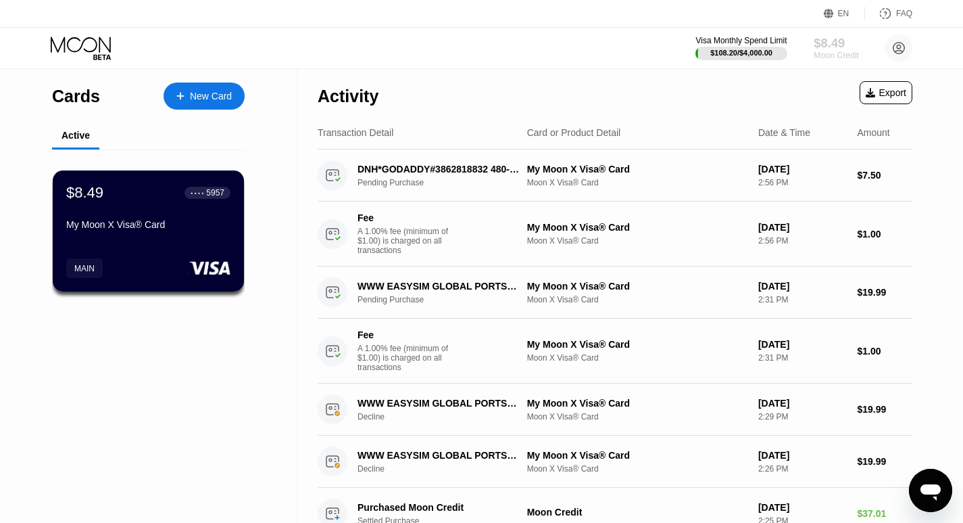
click at [827, 51] on div "Moon Credit" at bounding box center [836, 55] width 45 height 9
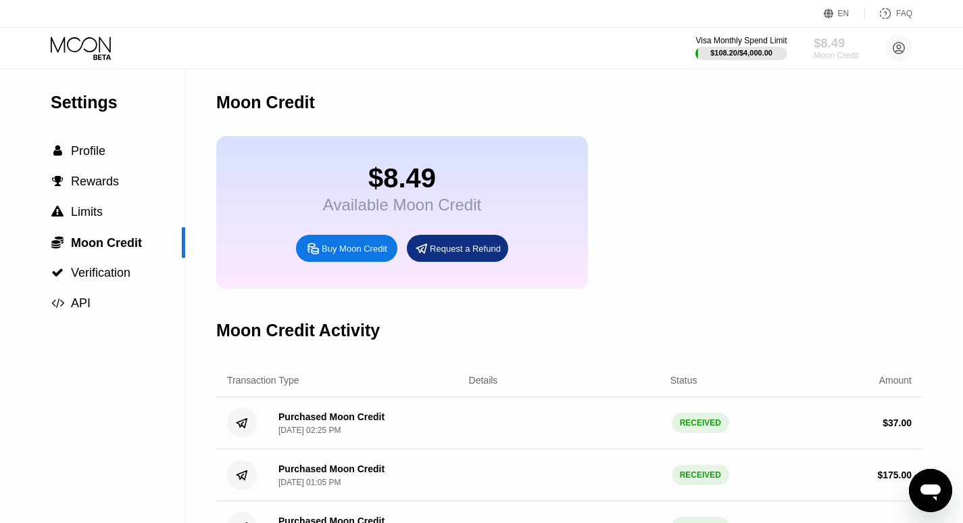
click at [829, 55] on div "Moon Credit" at bounding box center [836, 55] width 45 height 9
click at [349, 254] on div "Buy Moon Credit" at bounding box center [355, 248] width 66 height 11
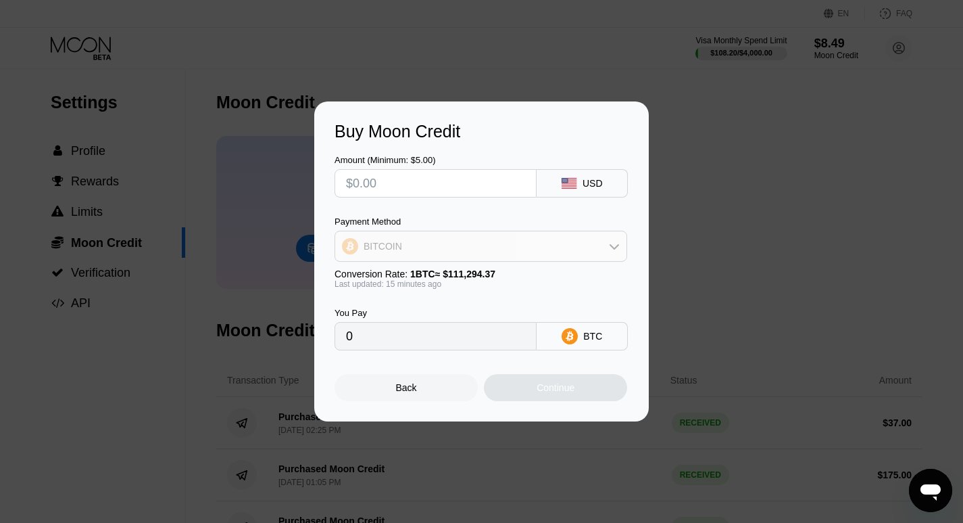
click at [590, 245] on div "BITCOIN" at bounding box center [480, 246] width 291 height 27
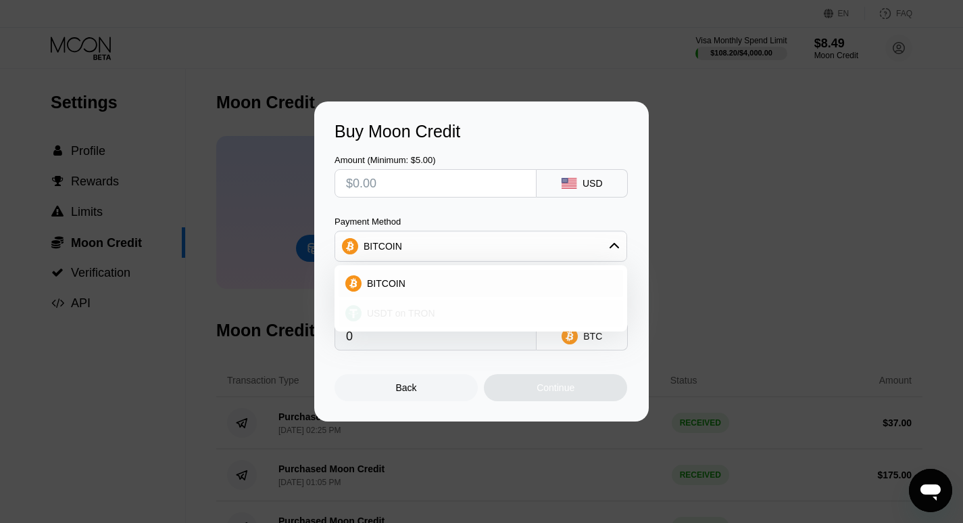
click at [466, 306] on div "USDT on TRON" at bounding box center [481, 313] width 285 height 27
type input "0.00"
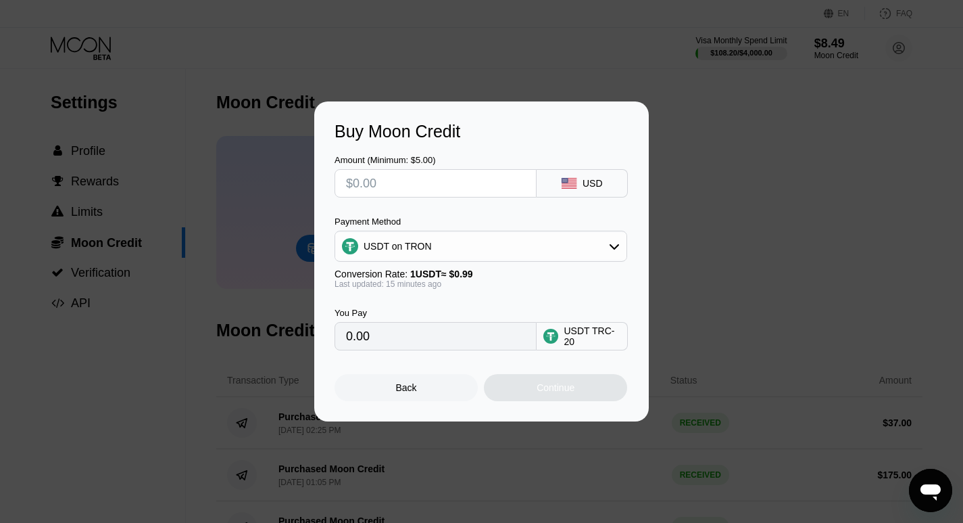
click at [392, 183] on input "text" at bounding box center [435, 183] width 179 height 27
type input "$1"
type input "1.01"
type input "$15"
type input "15.15"
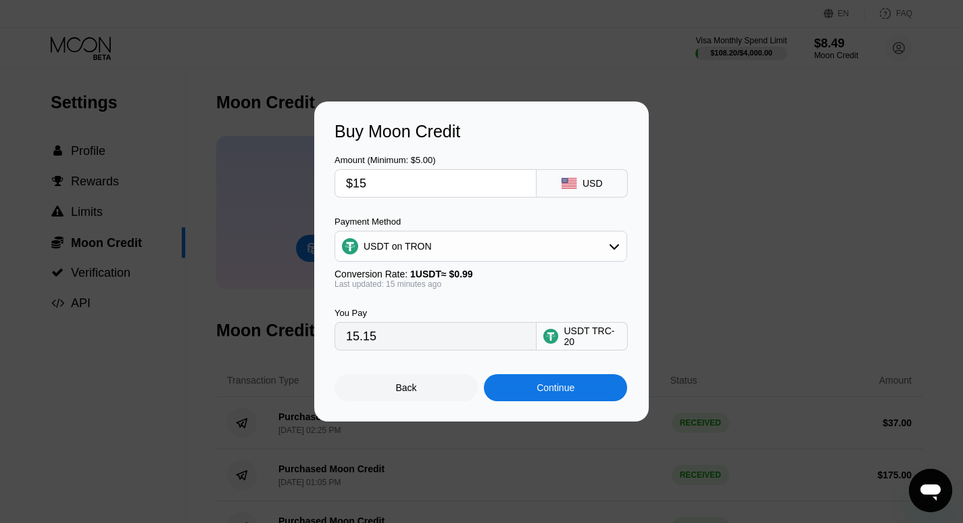
type input "$1"
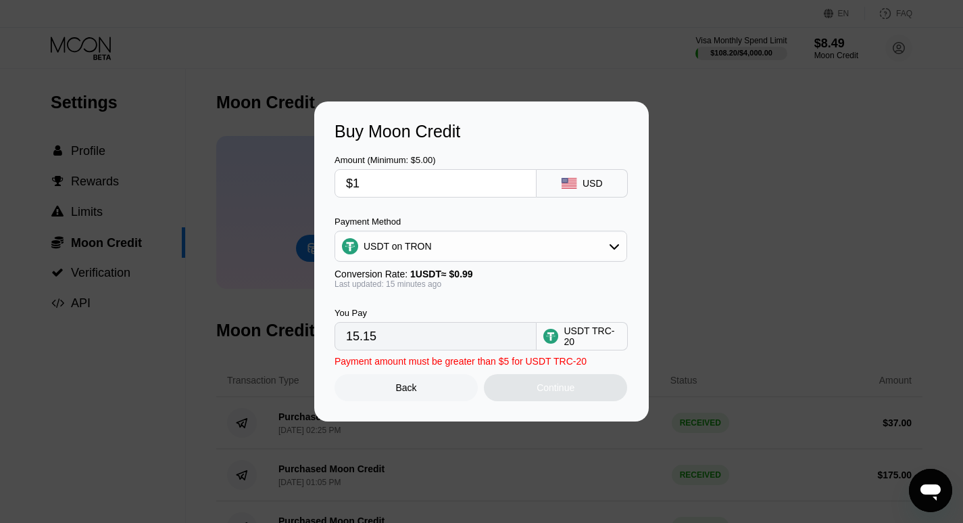
type input "1.01"
type input "$16"
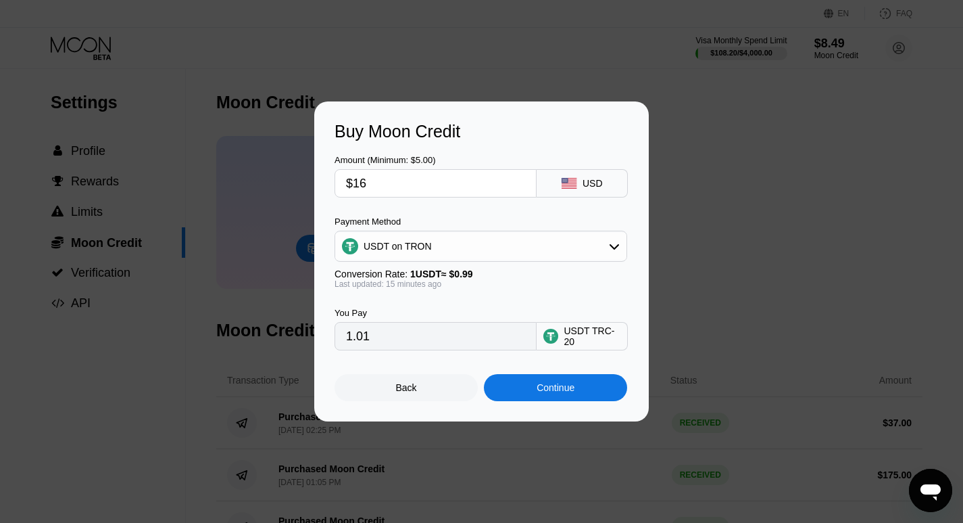
type input "16.16"
type input "$16"
click at [529, 391] on div "Continue" at bounding box center [555, 387] width 143 height 27
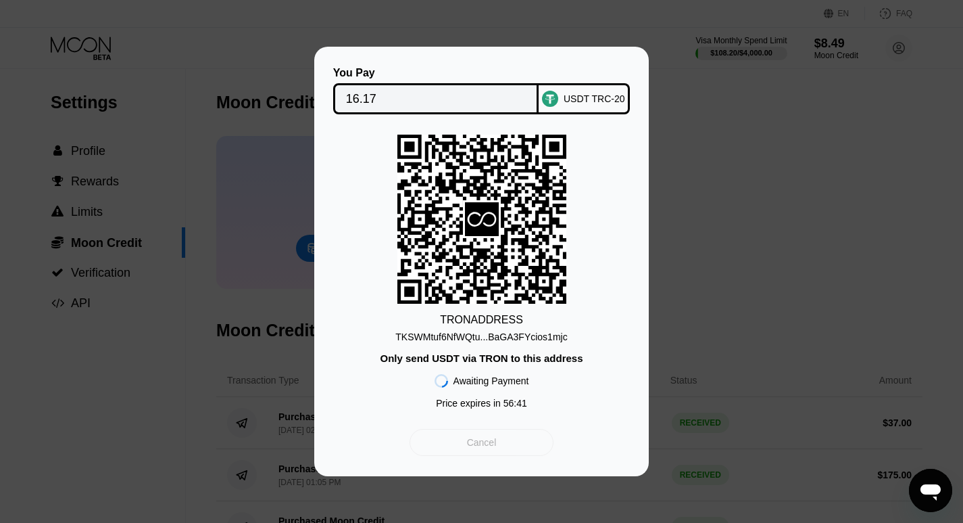
click at [478, 443] on div "Cancel" at bounding box center [482, 442] width 30 height 12
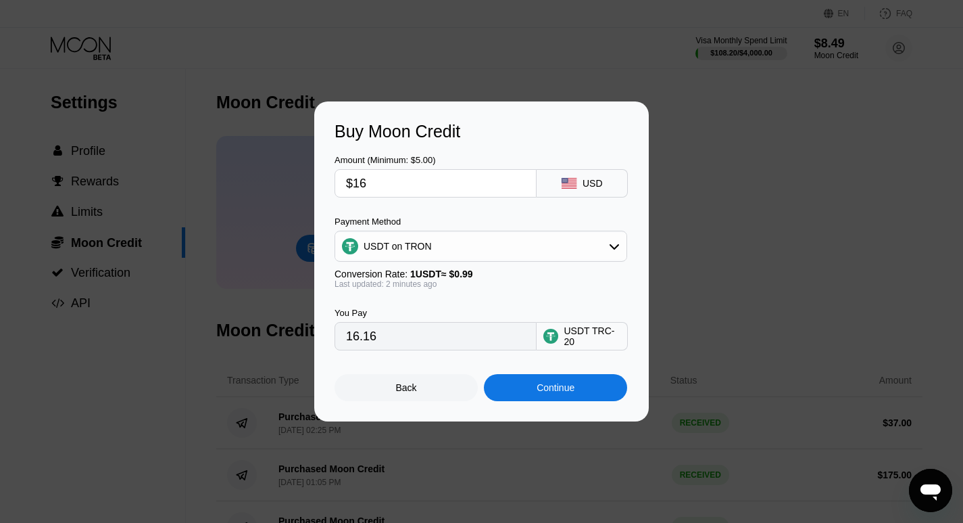
click at [554, 393] on div "Continue" at bounding box center [556, 387] width 38 height 11
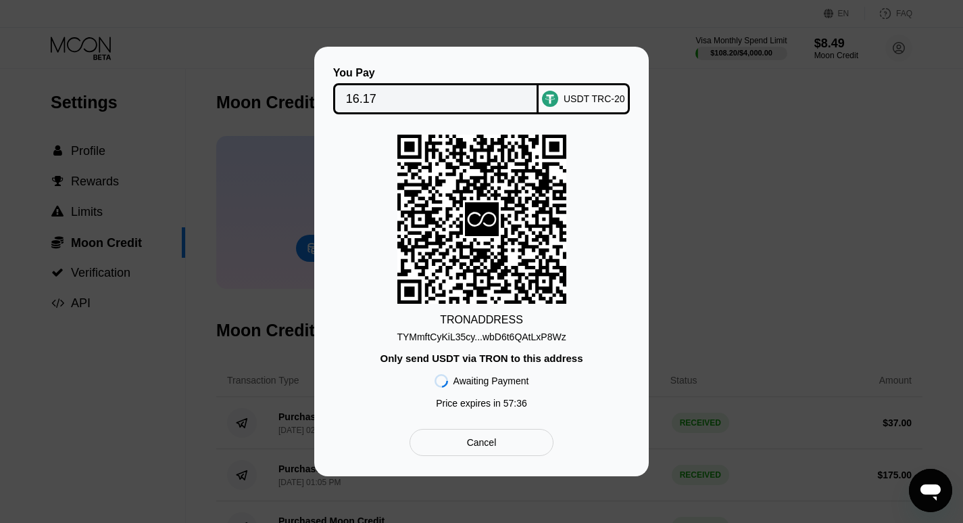
click at [603, 181] on div "TRON ADDRESS TYMmftCyKiL35cy...wbD6t6QAtLxP8Wz Only send USDT via TRON to this …" at bounding box center [482, 275] width 294 height 281
click at [506, 443] on div "Cancel" at bounding box center [482, 442] width 144 height 27
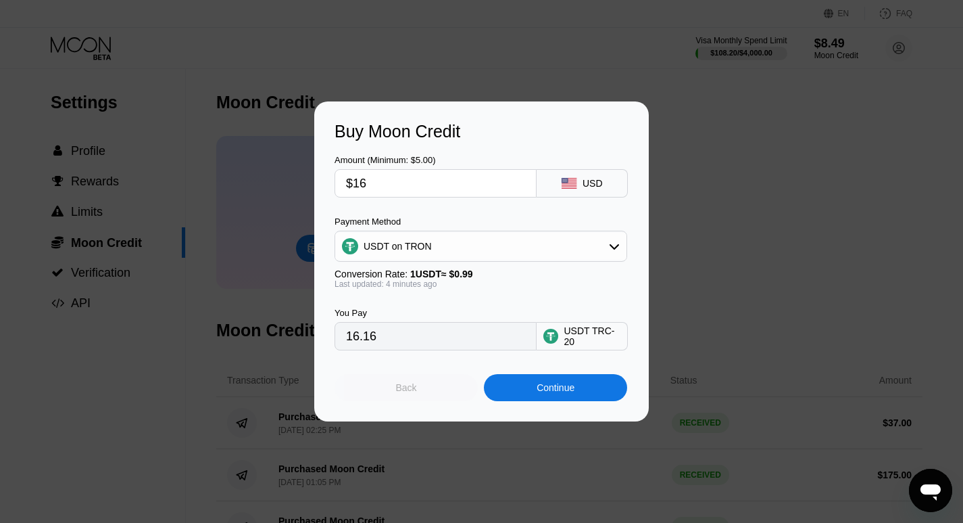
click at [396, 395] on div "Back" at bounding box center [406, 387] width 143 height 27
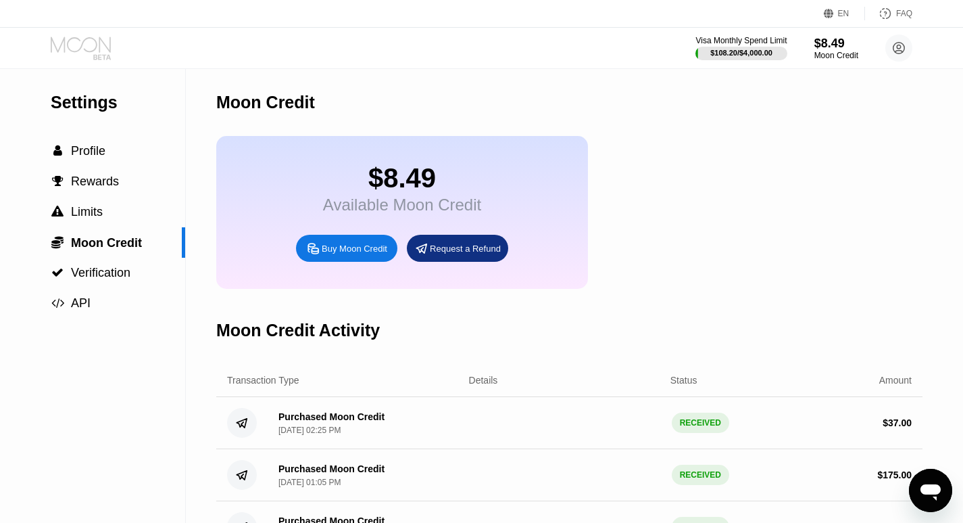
click at [84, 44] on icon at bounding box center [82, 49] width 63 height 24
